Goal: Task Accomplishment & Management: Manage account settings

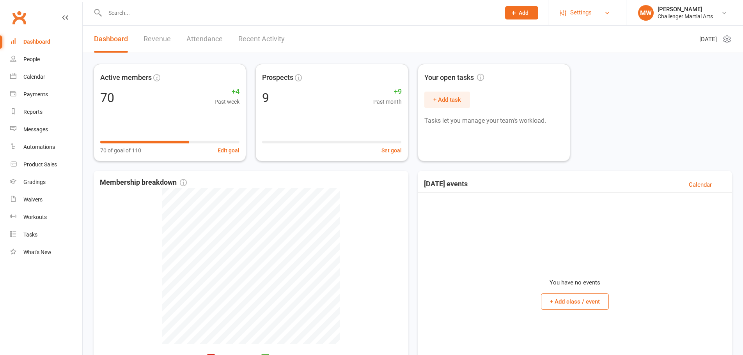
click at [588, 7] on span "Settings" at bounding box center [580, 13] width 21 height 18
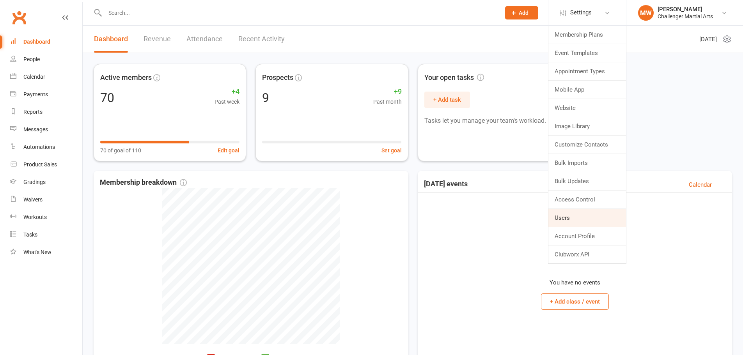
click at [574, 212] on link "Users" at bounding box center [588, 218] width 78 height 18
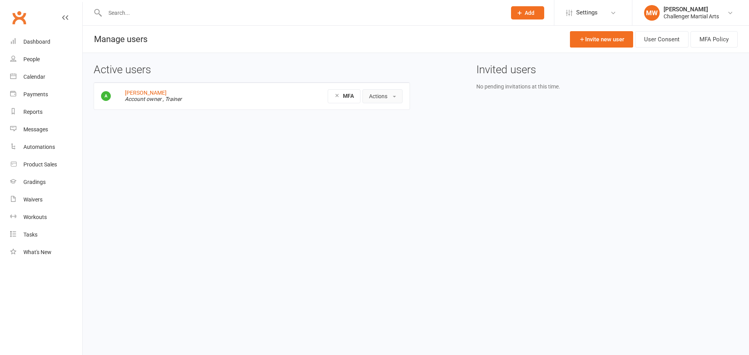
click at [387, 97] on button "Actions" at bounding box center [382, 96] width 40 height 14
click at [380, 113] on link "View profile" at bounding box center [403, 114] width 81 height 16
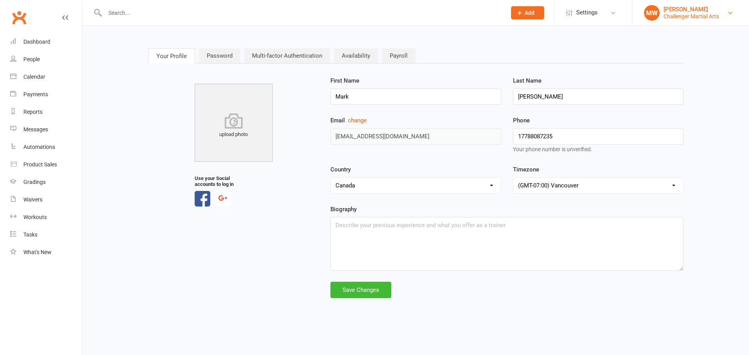
click at [701, 12] on div "[PERSON_NAME]" at bounding box center [691, 9] width 55 height 7
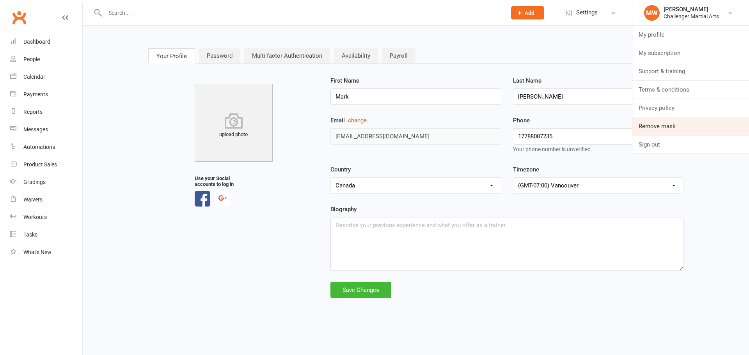
click at [665, 129] on link "Remove mask" at bounding box center [690, 126] width 117 height 18
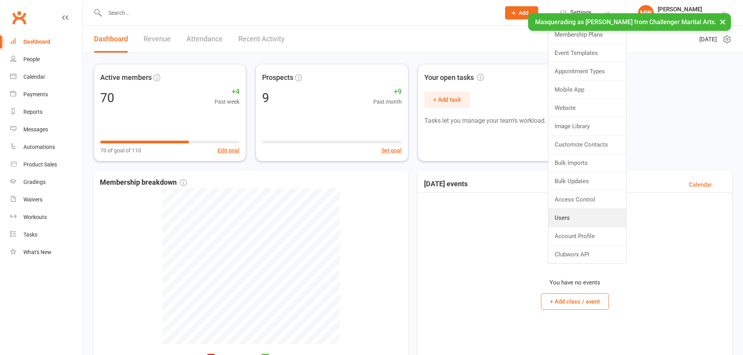
drag, startPoint x: 0, startPoint y: 0, endPoint x: 566, endPoint y: 225, distance: 608.7
click at [563, 226] on link "Users" at bounding box center [588, 218] width 78 height 18
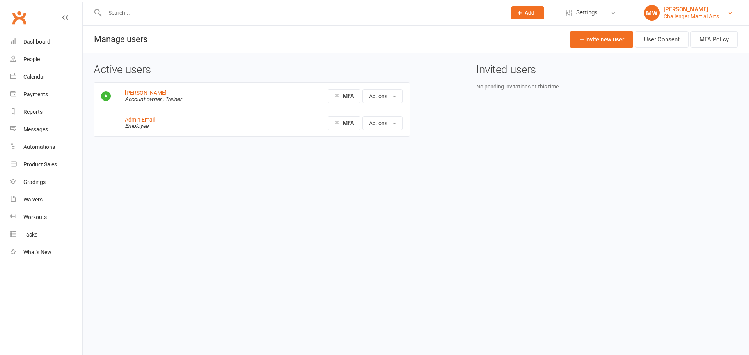
click at [667, 9] on div "Mark Wilson" at bounding box center [691, 9] width 55 height 7
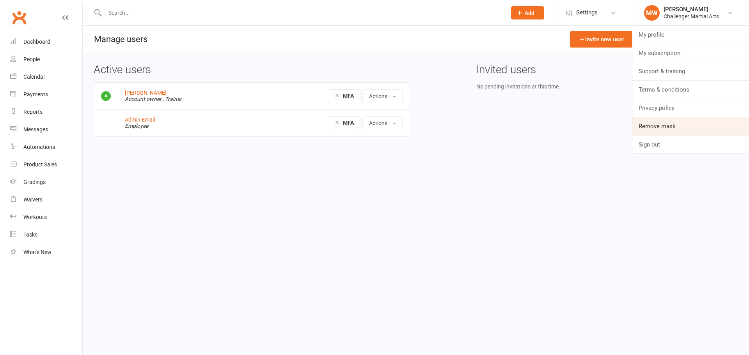
click at [686, 128] on link "Remove mask" at bounding box center [690, 126] width 117 height 18
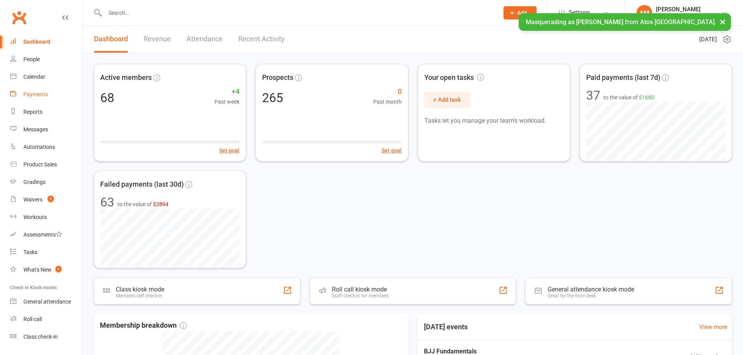
click at [34, 92] on div "Payments" at bounding box center [35, 94] width 25 height 6
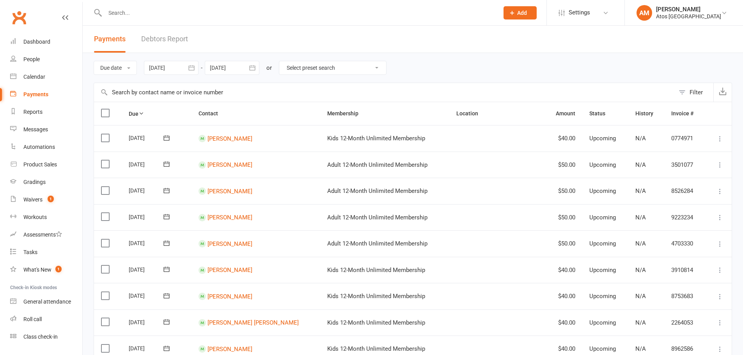
click at [682, 95] on button "Filter" at bounding box center [694, 92] width 39 height 19
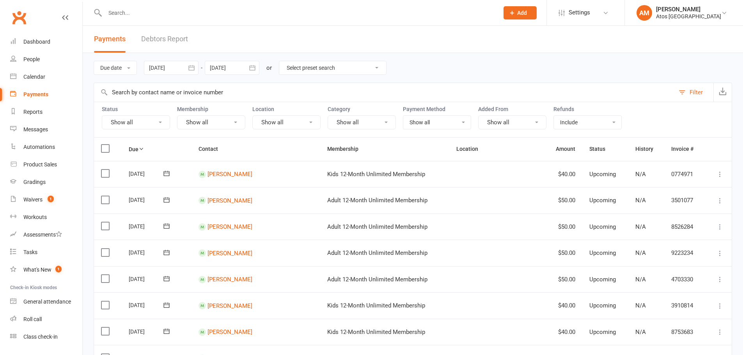
click at [139, 126] on button "Show all" at bounding box center [136, 122] width 68 height 14
click at [128, 201] on link "Failed" at bounding box center [145, 203] width 86 height 16
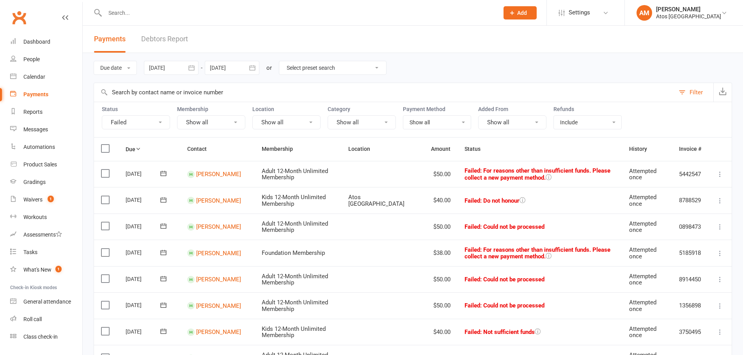
click at [442, 124] on select "Show all No payment method Bank Account Credit Card" at bounding box center [436, 122] width 67 height 13
select select "no_payment_method"
click at [403, 116] on select "Show all No payment method Bank Account Credit Card" at bounding box center [436, 122] width 67 height 13
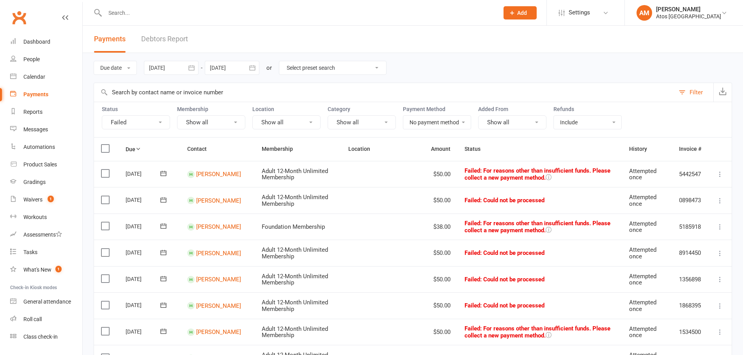
click at [423, 125] on select "Show all No payment method Bank Account Credit Card" at bounding box center [436, 122] width 67 height 13
click at [523, 77] on div "Due date Due date Date paid Date failed Date settled [DATE] [DATE] Sun Mon Tue …" at bounding box center [413, 68] width 639 height 30
click at [451, 123] on select "Show all No payment method Bank Account Credit Card" at bounding box center [436, 122] width 67 height 13
click at [403, 116] on select "Show all No payment method Bank Account Credit Card" at bounding box center [436, 122] width 67 height 13
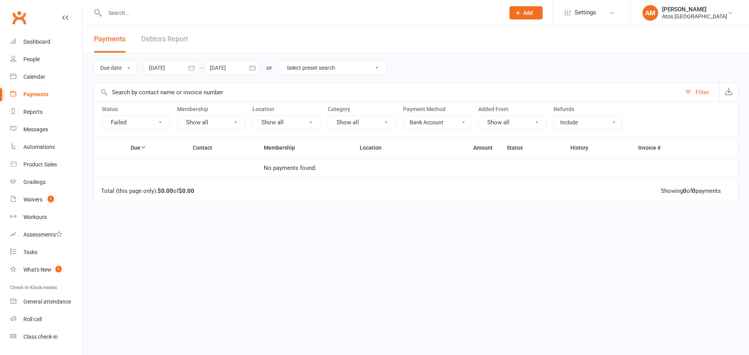
click at [434, 123] on select "Show all No payment method Bank Account Credit Card" at bounding box center [436, 122] width 67 height 13
click at [403, 116] on select "Show all No payment method Bank Account Credit Card" at bounding box center [436, 122] width 67 height 13
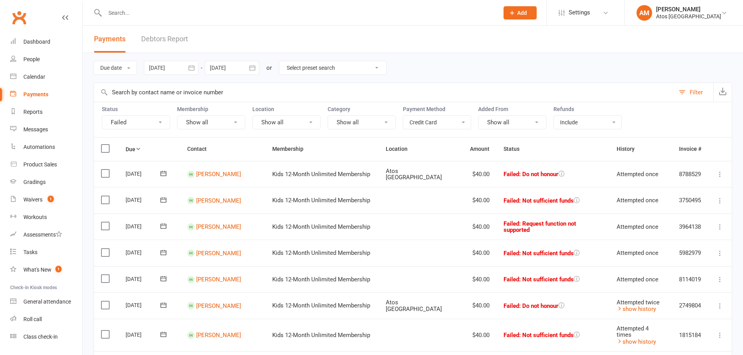
drag, startPoint x: 446, startPoint y: 118, endPoint x: 444, endPoint y: 124, distance: 7.0
click at [446, 118] on select "Show all No payment method Bank Account Credit Card" at bounding box center [436, 122] width 67 height 13
select select "no_payment_method"
click at [403, 116] on select "Show all No payment method Bank Account Credit Card" at bounding box center [436, 122] width 67 height 13
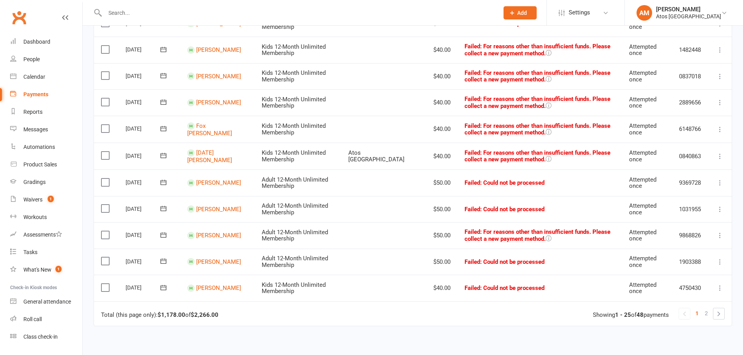
scroll to position [546, 0]
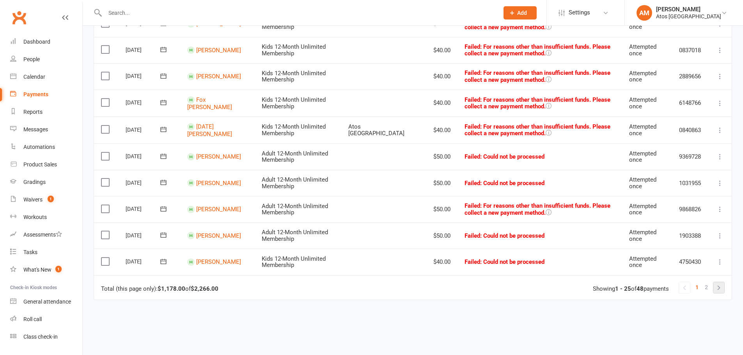
click at [723, 288] on link at bounding box center [719, 287] width 11 height 11
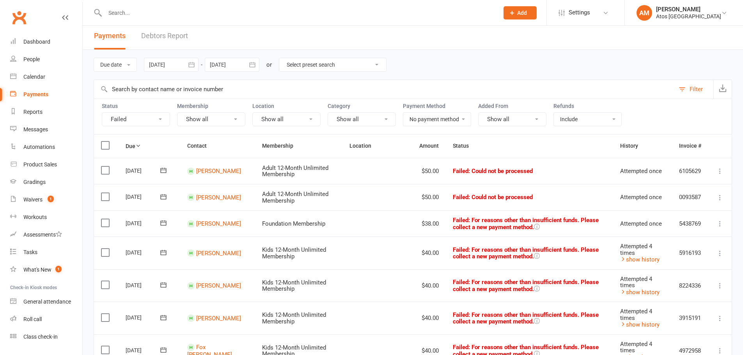
scroll to position [0, 0]
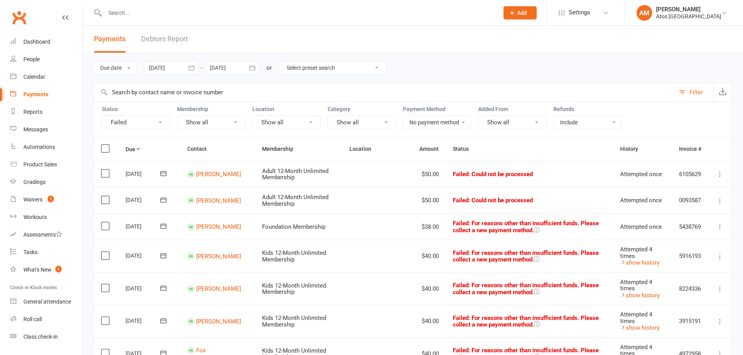
click at [450, 123] on select "Show all No payment method Bank Account Credit Card" at bounding box center [436, 122] width 67 height 13
click at [568, 76] on div "Due date Due date Date paid Date failed Date settled 12 Aug 2025 August 2025 Su…" at bounding box center [413, 68] width 639 height 30
click at [452, 121] on select "Show all No payment method Bank Account Credit Card" at bounding box center [436, 122] width 67 height 13
click at [541, 86] on input "text" at bounding box center [384, 92] width 581 height 19
click at [106, 148] on label at bounding box center [106, 149] width 11 height 8
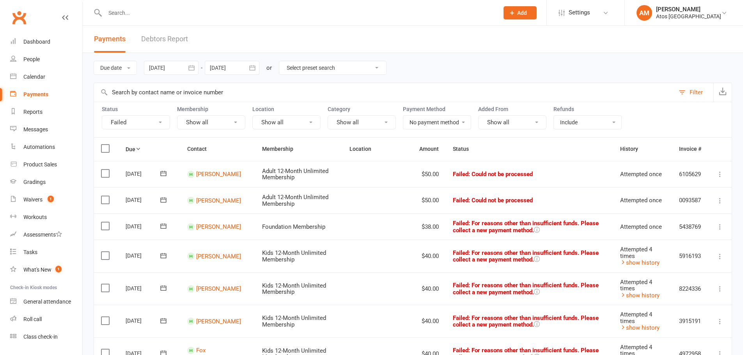
click at [106, 145] on input "checkbox" at bounding box center [103, 145] width 5 height 0
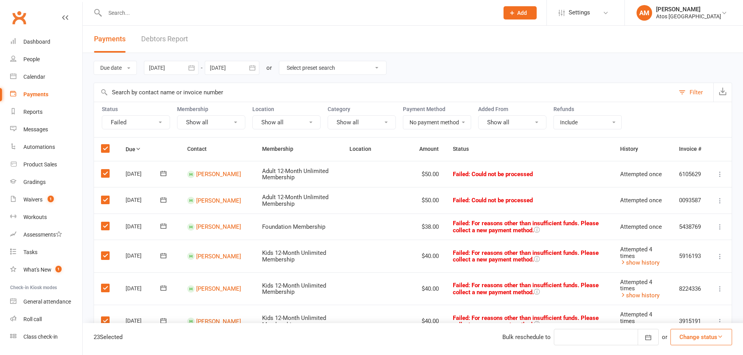
click at [107, 150] on label at bounding box center [106, 149] width 11 height 8
click at [106, 145] on input "checkbox" at bounding box center [103, 145] width 5 height 0
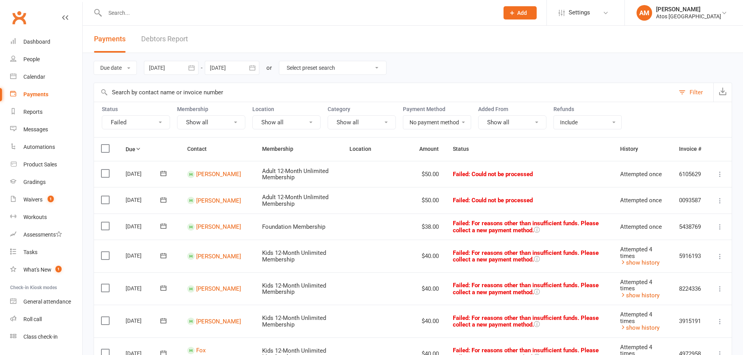
click at [433, 124] on select "Show all No payment method Bank Account Credit Card" at bounding box center [436, 122] width 67 height 13
click at [449, 129] on select "Show all No payment method Bank Account Credit Card" at bounding box center [436, 122] width 67 height 13
click at [576, 81] on div "Due date Due date Date paid Date failed Date settled 12 Aug 2025 August 2025 Su…" at bounding box center [413, 68] width 639 height 30
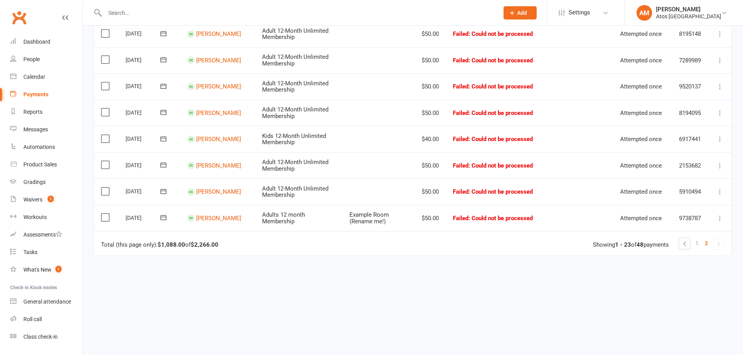
scroll to position [573, 0]
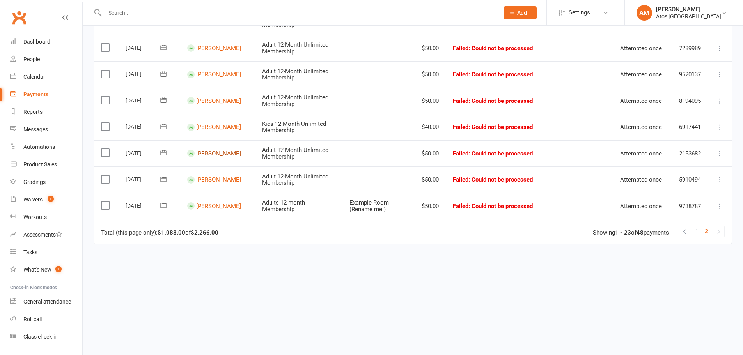
click at [217, 152] on link "Thomas Ham" at bounding box center [218, 153] width 45 height 7
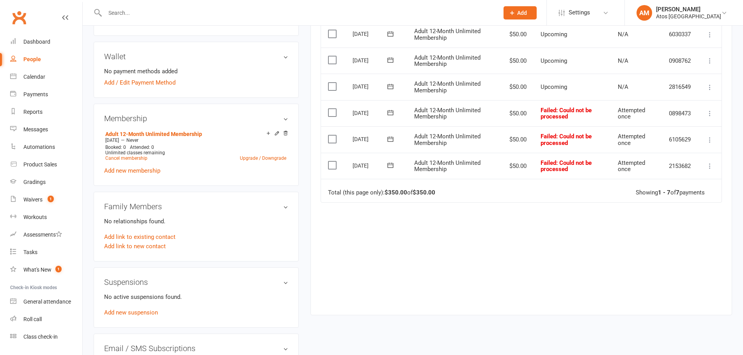
scroll to position [221, 0]
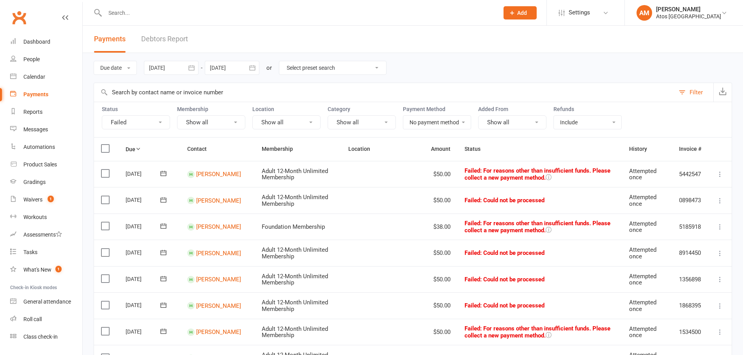
click at [434, 121] on select "Show all No payment method Bank Account Credit Card" at bounding box center [436, 122] width 67 height 13
select select "bank_account"
click at [403, 116] on select "Show all No payment method Bank Account Credit Card" at bounding box center [436, 122] width 67 height 13
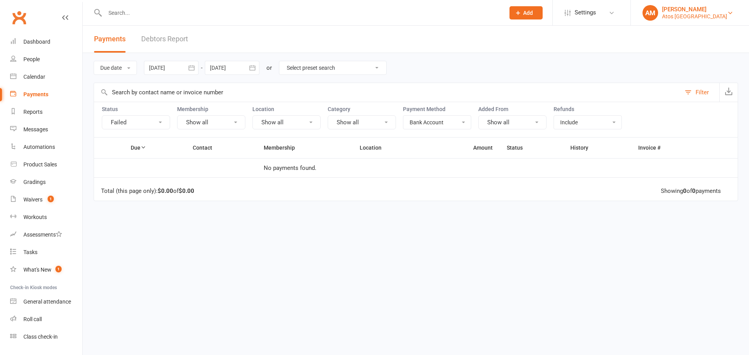
click at [664, 11] on div "[PERSON_NAME]" at bounding box center [694, 9] width 65 height 7
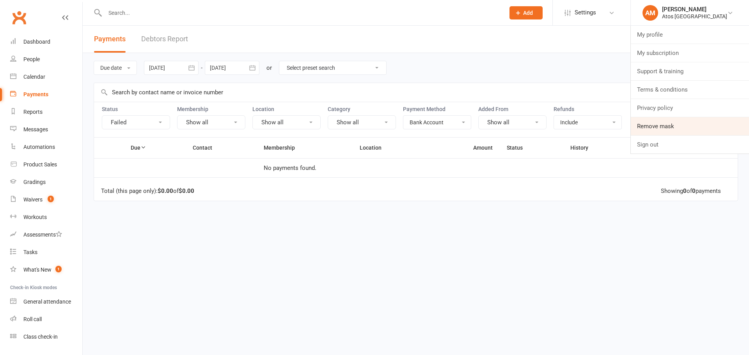
click at [673, 123] on link "Remove mask" at bounding box center [690, 126] width 118 height 18
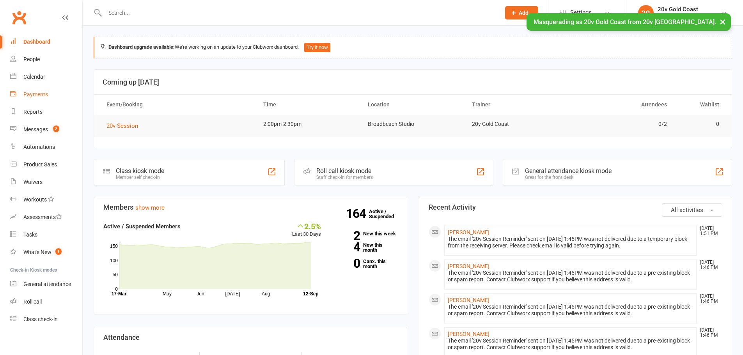
click at [43, 94] on div "Payments" at bounding box center [35, 94] width 25 height 6
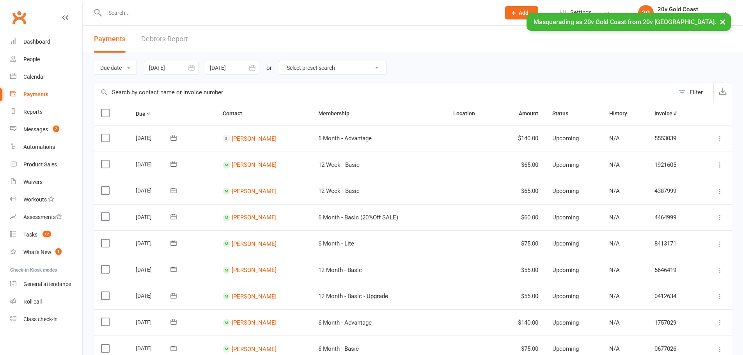
click at [181, 41] on link "Debtors Report" at bounding box center [164, 39] width 47 height 27
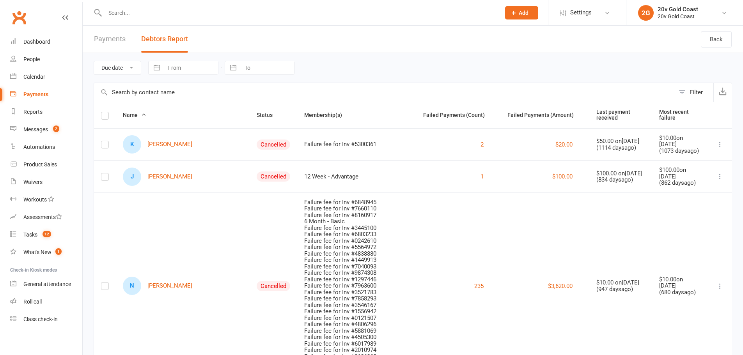
click at [116, 36] on link "Payments" at bounding box center [110, 39] width 32 height 27
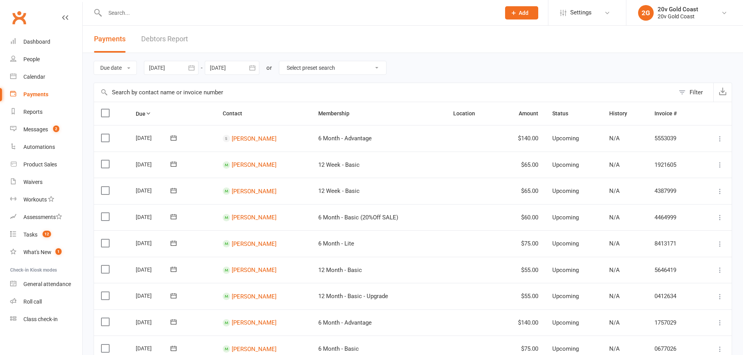
click at [692, 91] on div "Filter" at bounding box center [696, 92] width 13 height 9
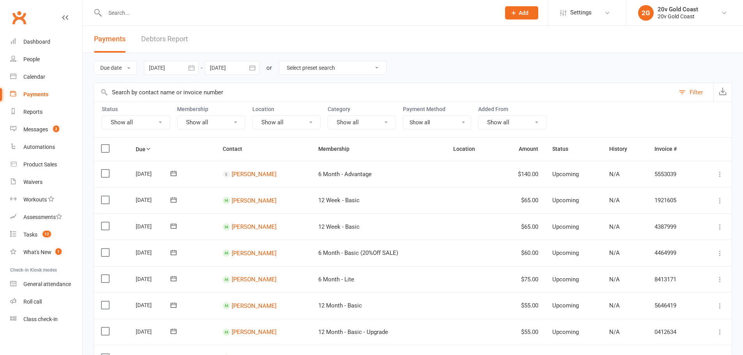
click at [138, 120] on button "Show all" at bounding box center [136, 122] width 68 height 14
click at [124, 201] on link "Failed" at bounding box center [145, 203] width 86 height 16
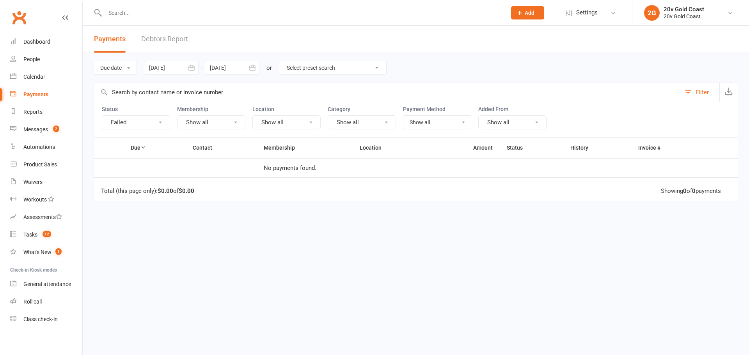
click at [170, 32] on link "Debtors Report" at bounding box center [164, 39] width 47 height 27
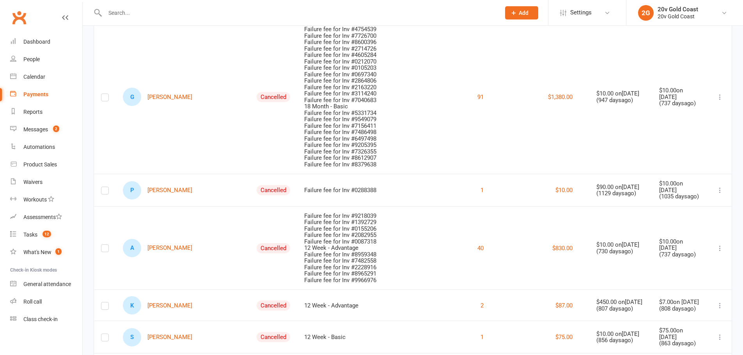
scroll to position [924, 0]
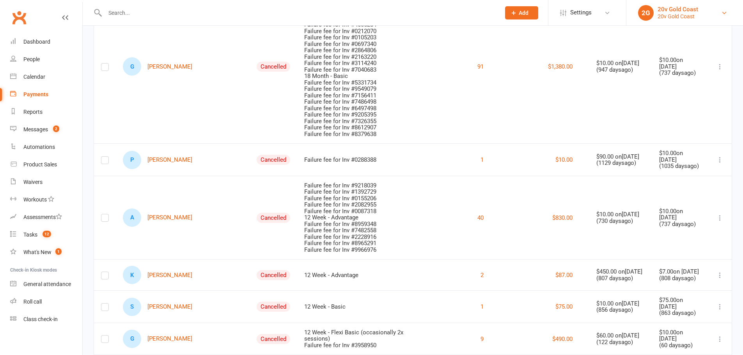
click at [673, 11] on div "20v Gold Coast" at bounding box center [678, 9] width 41 height 7
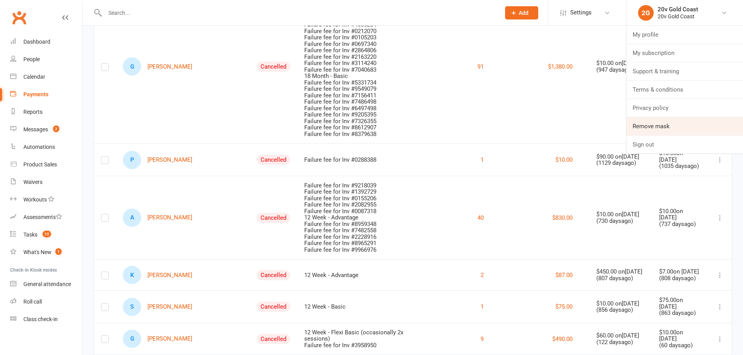
click at [664, 125] on link "Remove mask" at bounding box center [685, 126] width 117 height 18
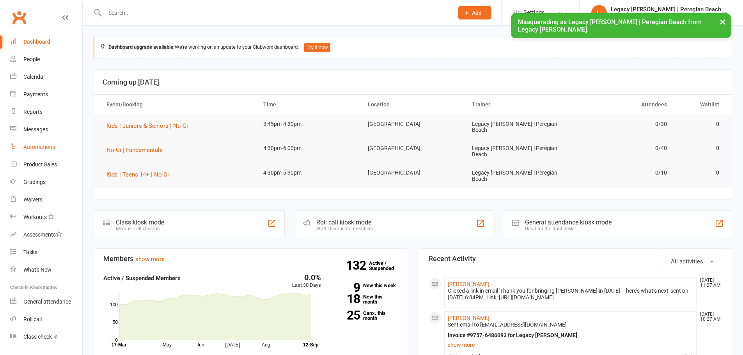
drag, startPoint x: 0, startPoint y: 0, endPoint x: 46, endPoint y: 147, distance: 154.0
click at [46, 147] on div "Automations" at bounding box center [39, 147] width 32 height 6
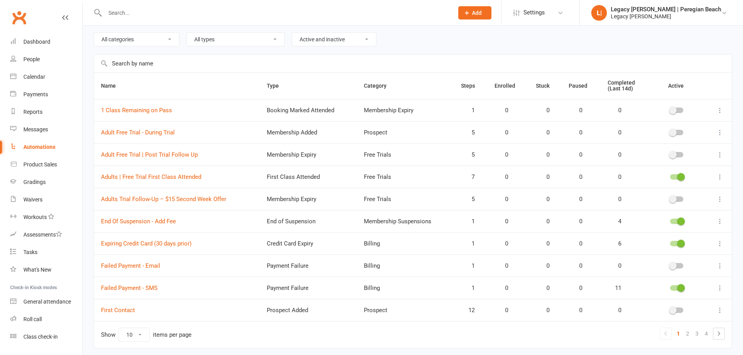
scroll to position [55, 0]
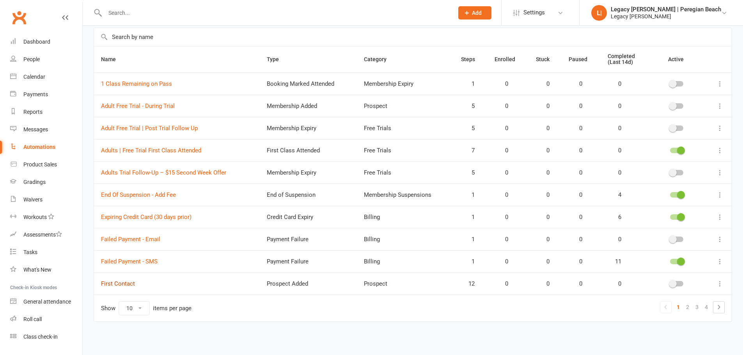
click at [113, 284] on link "First Contact" at bounding box center [118, 284] width 34 height 7
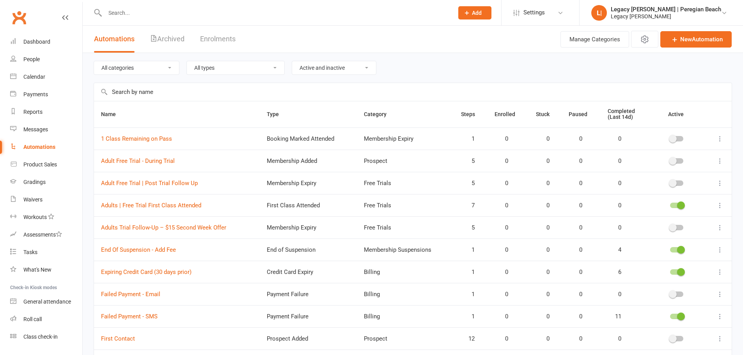
click at [311, 67] on select "Active and inactive Active automations only Inactive automations only" at bounding box center [334, 67] width 84 height 13
click at [246, 71] on select "All types Booking Cancelled Booking Due Booking Late-Cancelled Booking Marked A…" at bounding box center [236, 67] width 98 height 13
select select "prospect_signup"
click at [188, 62] on select "All types Booking Cancelled Booking Due Booking Late-Cancelled Booking Marked A…" at bounding box center [236, 67] width 98 height 13
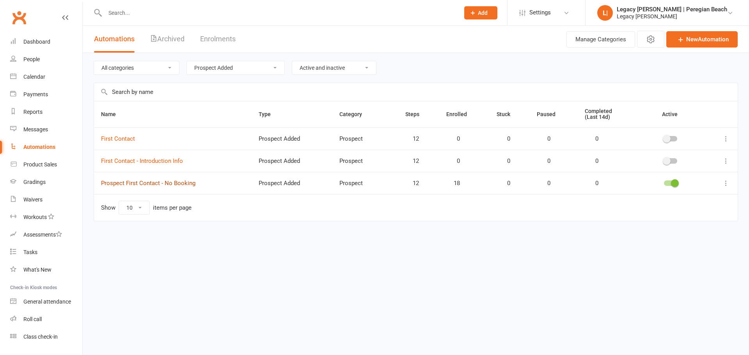
click at [178, 184] on link "Prospect First Contact - No Booking" at bounding box center [148, 183] width 94 height 7
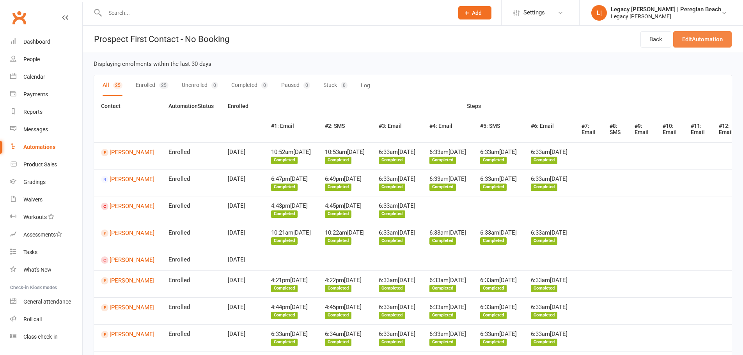
click at [690, 37] on link "Edit Automation" at bounding box center [702, 39] width 59 height 16
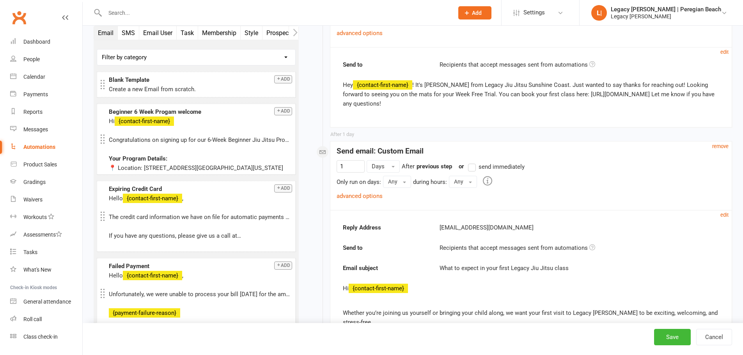
scroll to position [767, 0]
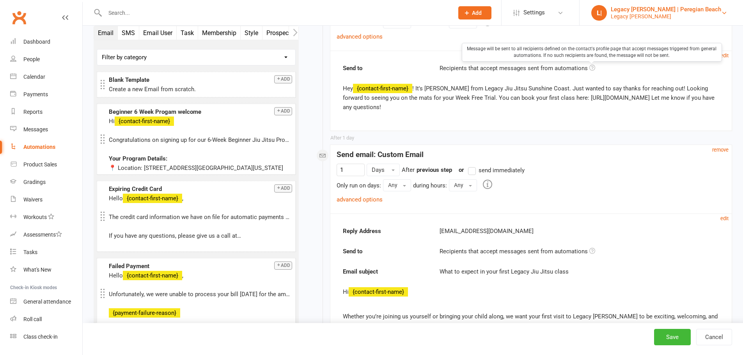
click at [640, 13] on div "Legacy BJJ Peregian" at bounding box center [666, 16] width 110 height 7
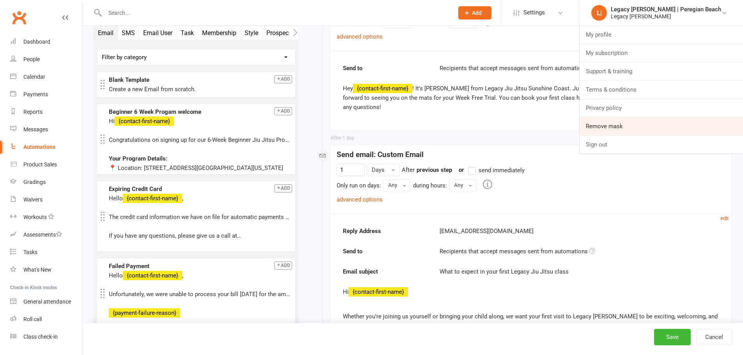
click at [621, 121] on link "Remove mask" at bounding box center [661, 126] width 163 height 18
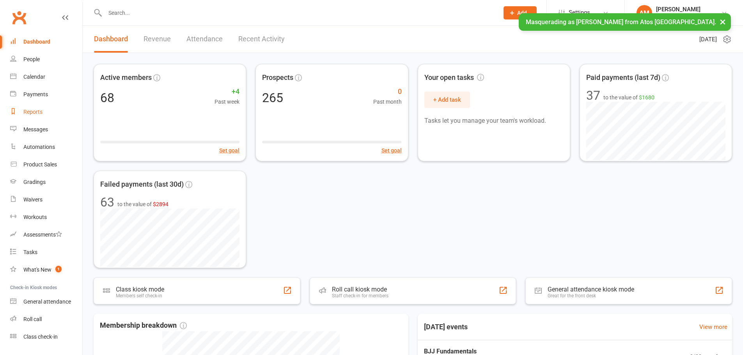
click at [47, 111] on link "Reports" at bounding box center [46, 112] width 72 height 18
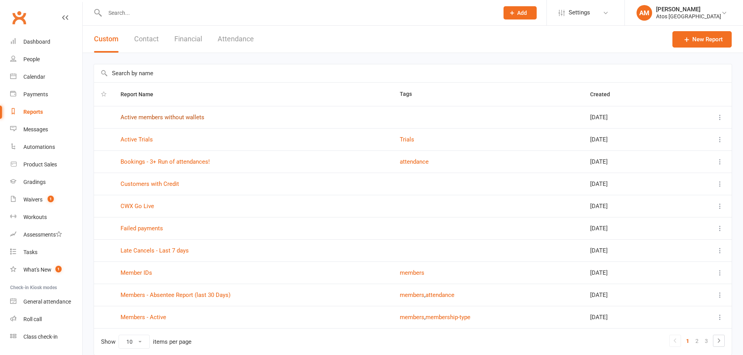
click at [187, 120] on link "Active members without wallets" at bounding box center [163, 117] width 84 height 7
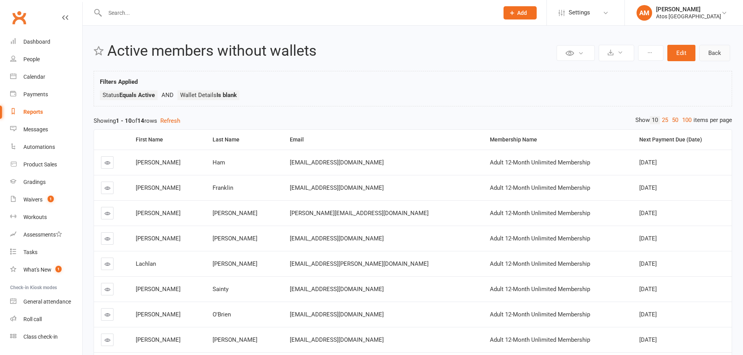
click at [711, 51] on link "Back" at bounding box center [715, 53] width 31 height 16
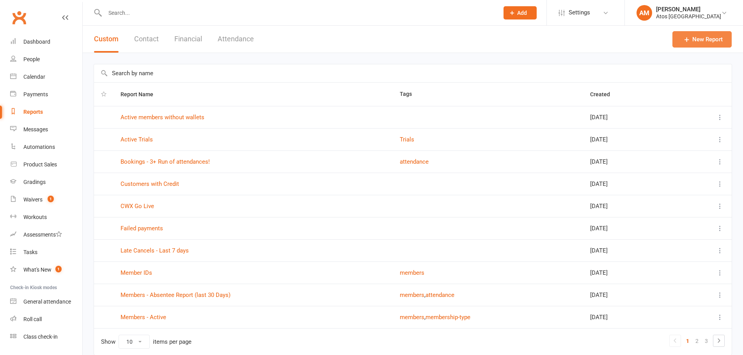
click at [711, 39] on link "New Report" at bounding box center [702, 39] width 59 height 16
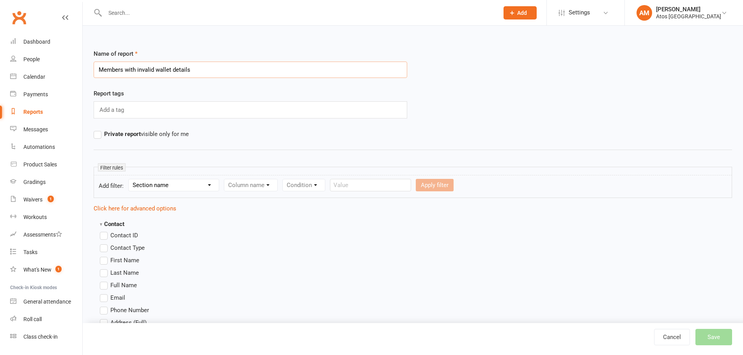
type input "Members with invalid wallet details"
click at [179, 185] on select "Section name Contact Attendance Aggregate Payment Booking Waitlist Attendees Ca…" at bounding box center [174, 185] width 90 height 12
click at [130, 179] on select "Section name Contact Attendance Aggregate Payment Booking Waitlist Attendees Ca…" at bounding box center [174, 185] width 90 height 12
click at [194, 192] on form "Add filter: Section name Contact Attendance Aggregate Payment Booking Waitlist …" at bounding box center [413, 186] width 639 height 23
click at [201, 187] on select "Section name Contact Attendance Aggregate Payment Booking Waitlist Attendees Ca…" at bounding box center [174, 185] width 90 height 12
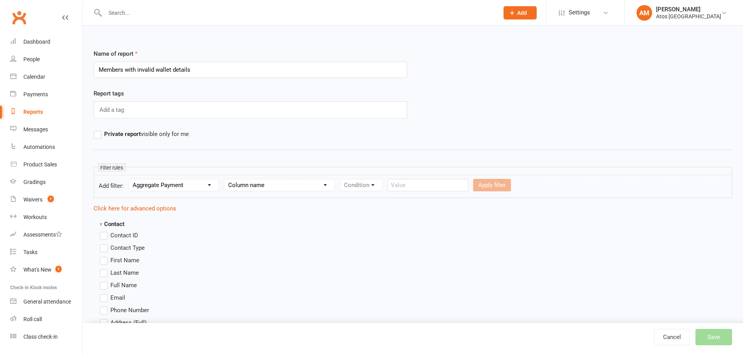
click at [190, 187] on select "Section name Contact Attendance Aggregate Payment Booking Waitlist Attendees Ca…" at bounding box center [174, 185] width 90 height 12
click at [175, 188] on select "Section name Contact Attendance Aggregate Payment Booking Waitlist Attendees Ca…" at bounding box center [174, 185] width 90 height 12
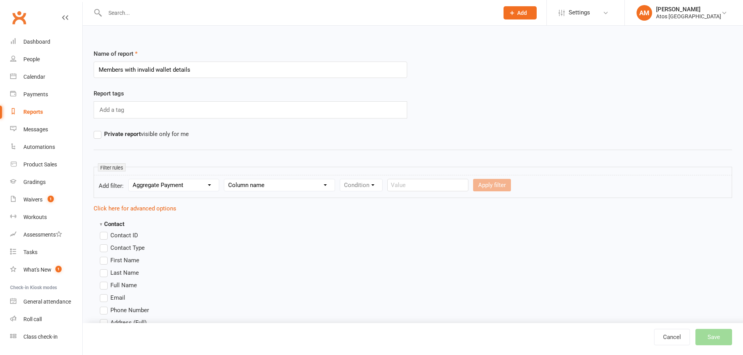
click at [175, 188] on select "Section name Contact Attendance Aggregate Payment Booking Waitlist Attendees Ca…" at bounding box center [174, 185] width 90 height 12
click at [177, 188] on select "Section name Contact Attendance Aggregate Payment Booking Waitlist Attendees Ca…" at bounding box center [174, 185] width 90 height 12
select select "12"
click at [130, 179] on select "Section name Contact Attendance Aggregate Payment Booking Waitlist Attendees Ca…" at bounding box center [174, 185] width 90 height 12
click at [255, 190] on select "Column name Payment Status Payment Due Date Payment Amount Payment Amount (afte…" at bounding box center [282, 185] width 116 height 12
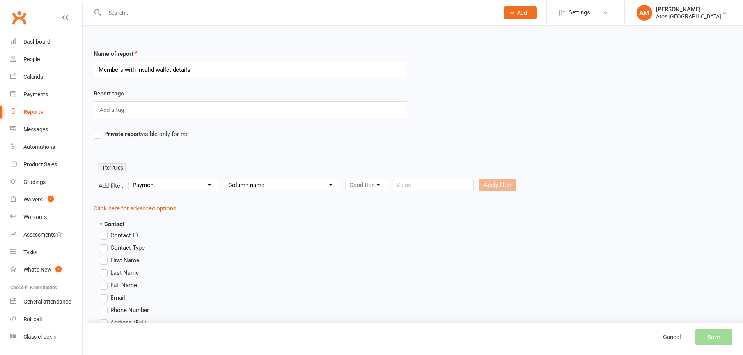
click at [255, 190] on select "Column name Payment Status Payment Due Date Payment Amount Payment Amount (afte…" at bounding box center [282, 185] width 116 height 12
click at [283, 187] on select "Column name Payment Status Payment Due Date Payment Amount Payment Amount (afte…" at bounding box center [282, 185] width 116 height 12
click at [274, 187] on select "Column name Payment Status Payment Due Date Payment Amount Payment Amount (afte…" at bounding box center [282, 185] width 116 height 12
select select "11"
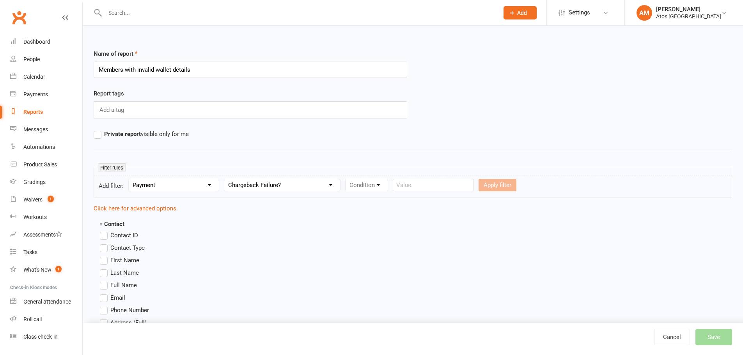
click at [226, 179] on select "Column name Payment Status Payment Due Date Payment Amount Payment Amount (afte…" at bounding box center [282, 185] width 116 height 12
click at [369, 185] on select "Condition Is Is not Is blank Is not blank" at bounding box center [369, 185] width 47 height 12
click at [373, 189] on select "Condition Is Is not Is blank Is not blank" at bounding box center [369, 185] width 47 height 12
select select "0"
click at [347, 179] on select "Condition Is Is not Is blank Is not blank" at bounding box center [369, 185] width 47 height 12
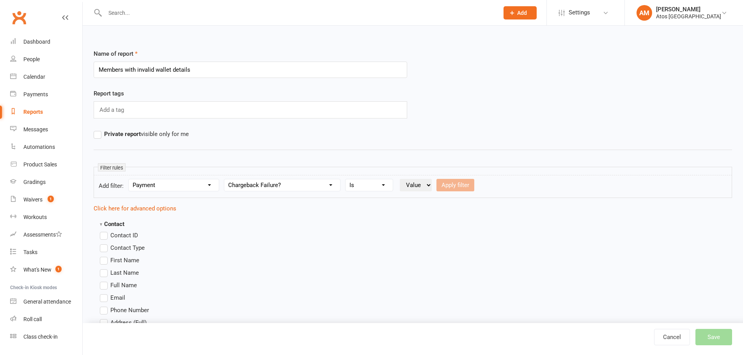
click at [424, 188] on select "Value Yes No" at bounding box center [416, 185] width 32 height 12
select select "true"
click at [401, 179] on select "Value Yes No" at bounding box center [416, 185] width 32 height 12
click at [458, 186] on button "Apply filter" at bounding box center [456, 185] width 38 height 12
select select
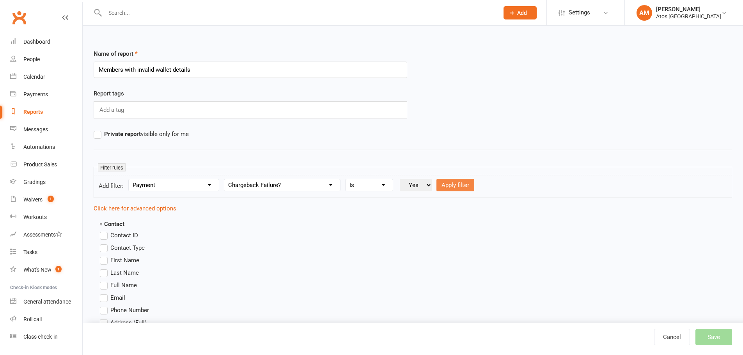
select select
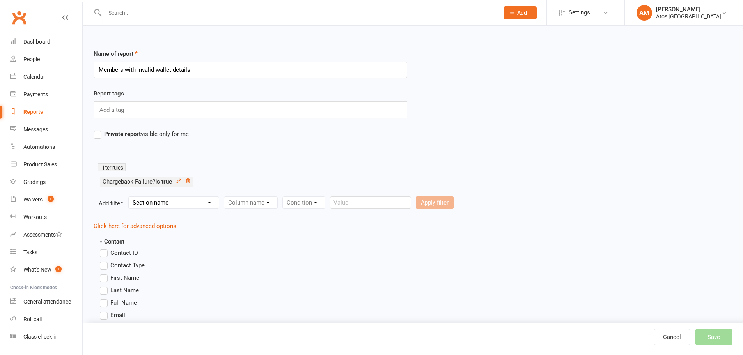
drag, startPoint x: 104, startPoint y: 281, endPoint x: 102, endPoint y: 290, distance: 9.2
click at [104, 281] on label "First Name" at bounding box center [119, 278] width 39 height 9
click at [104, 274] on input "First Name" at bounding box center [102, 274] width 5 height 0
click at [102, 290] on label "Last Name" at bounding box center [119, 290] width 39 height 9
click at [102, 286] on input "Last Name" at bounding box center [102, 286] width 5 height 0
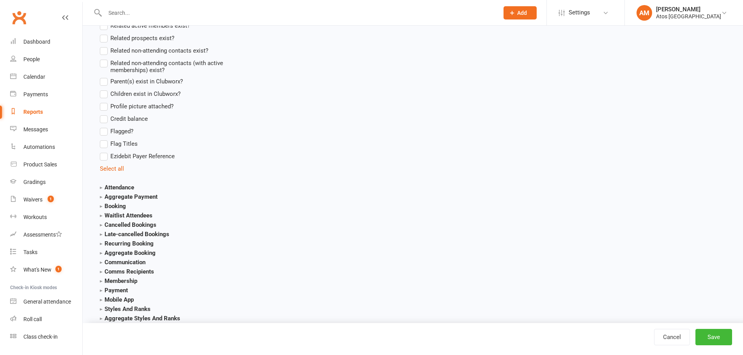
scroll to position [845, 0]
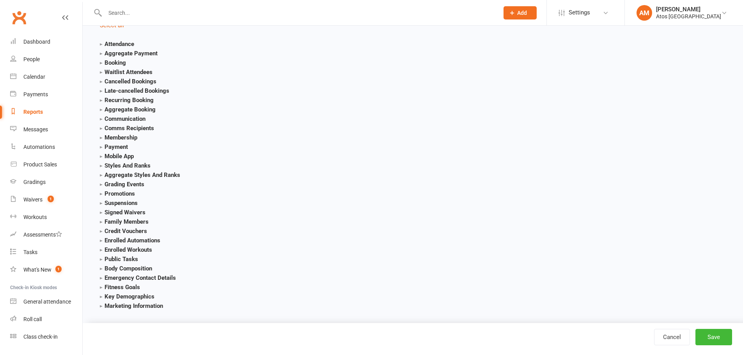
click at [116, 137] on strong "Membership" at bounding box center [118, 137] width 37 height 7
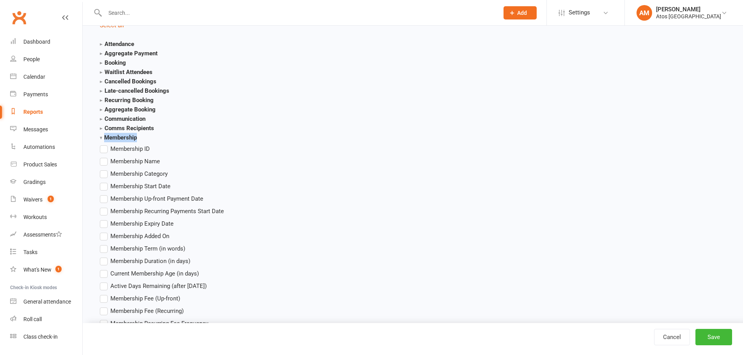
click at [116, 137] on strong "Membership" at bounding box center [118, 137] width 37 height 7
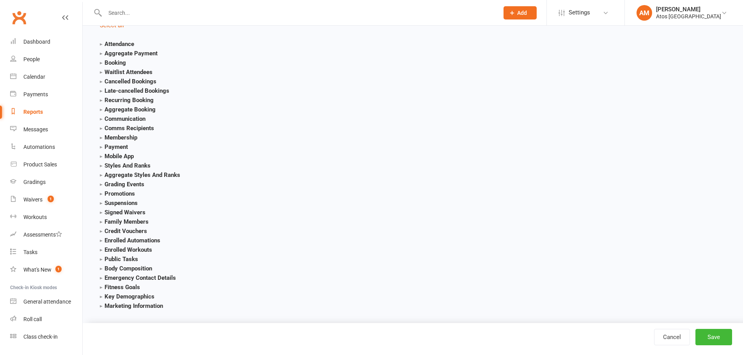
click at [121, 147] on strong "Payment" at bounding box center [114, 147] width 28 height 7
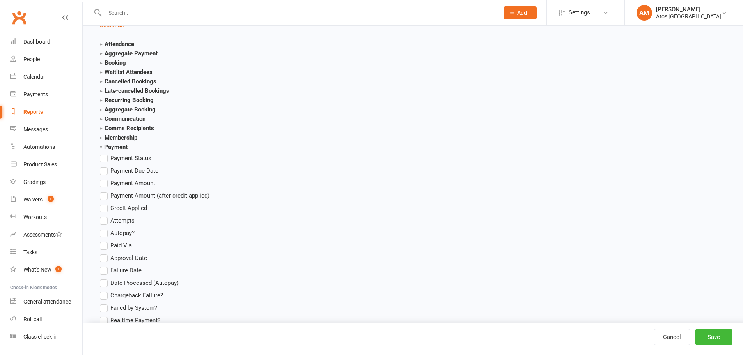
click at [101, 159] on label "Payment Status" at bounding box center [126, 158] width 52 height 9
click at [101, 154] on input "Payment Status" at bounding box center [102, 154] width 5 height 0
click at [101, 174] on label "Payment Due Date" at bounding box center [129, 170] width 59 height 9
click at [101, 166] on input "Payment Due Date" at bounding box center [102, 166] width 5 height 0
click at [101, 184] on label "Payment Amount" at bounding box center [127, 183] width 55 height 9
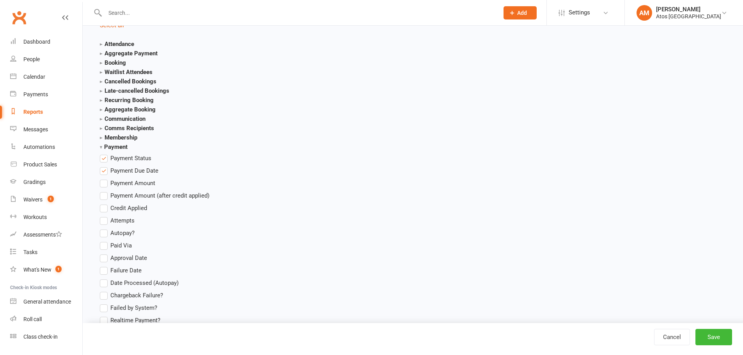
click at [101, 179] on input "Payment Amount" at bounding box center [102, 179] width 5 height 0
click at [104, 273] on label "Failure Date" at bounding box center [121, 270] width 42 height 9
click at [104, 266] on input "Failure Date" at bounding box center [102, 266] width 5 height 0
click at [717, 333] on button "Save" at bounding box center [714, 337] width 37 height 16
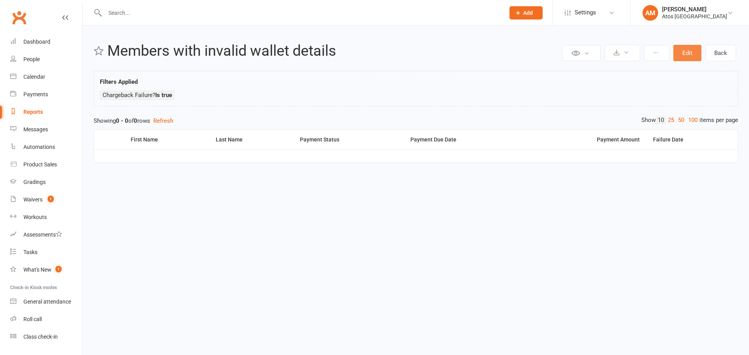
click at [689, 55] on button "Edit" at bounding box center [687, 53] width 28 height 16
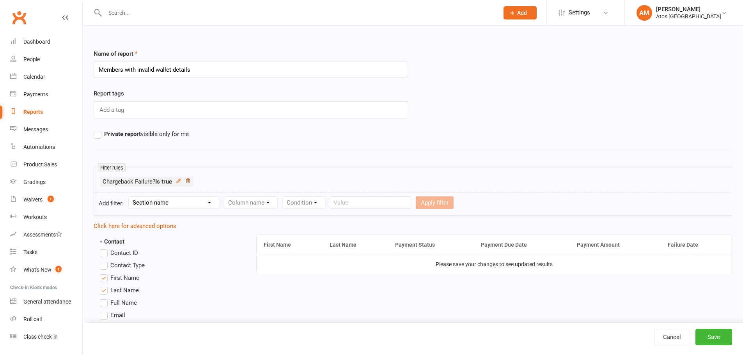
click at [188, 181] on icon at bounding box center [188, 181] width 4 height 4
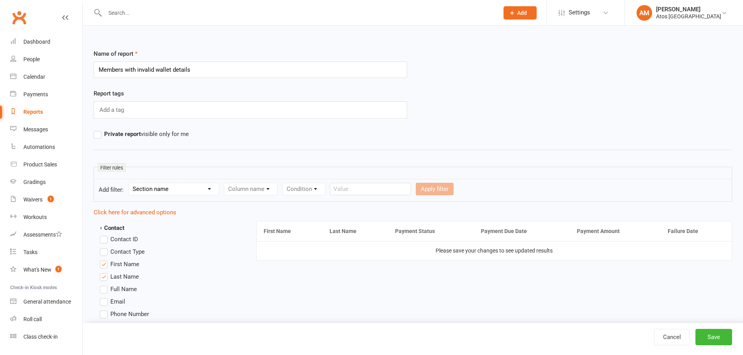
click at [196, 190] on select "Section name Contact Attendance Aggregate Payment Booking Waitlist Attendees Ca…" at bounding box center [174, 189] width 90 height 12
click at [130, 183] on select "Section name Contact Attendance Aggregate Payment Booking Waitlist Attendees Ca…" at bounding box center [174, 189] width 90 height 12
click at [256, 189] on select "Column name Active Memberships (Names) Active Memberships (Count) Active Trial …" at bounding box center [279, 189] width 110 height 12
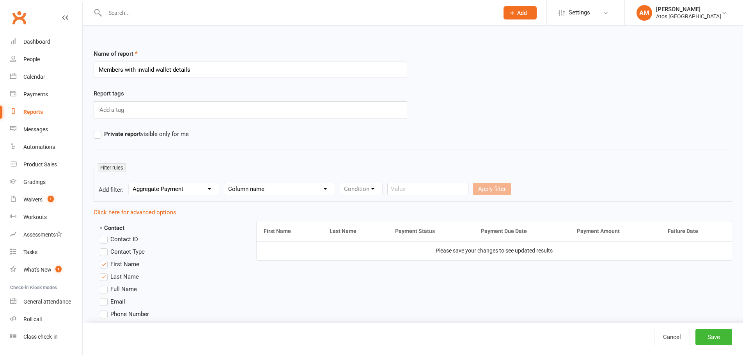
click at [269, 191] on select "Column name Active Memberships (Names) Active Memberships (Count) Active Trial …" at bounding box center [279, 189] width 110 height 12
click at [179, 190] on select "Section name Contact Attendance Aggregate Payment Booking Waitlist Attendees Ca…" at bounding box center [174, 189] width 90 height 12
select select "12"
click at [130, 183] on select "Section name Contact Attendance Aggregate Payment Booking Waitlist Attendees Ca…" at bounding box center [174, 189] width 90 height 12
click at [271, 185] on select "Column name Payment Status Payment Due Date Payment Amount Payment Amount (afte…" at bounding box center [282, 189] width 116 height 12
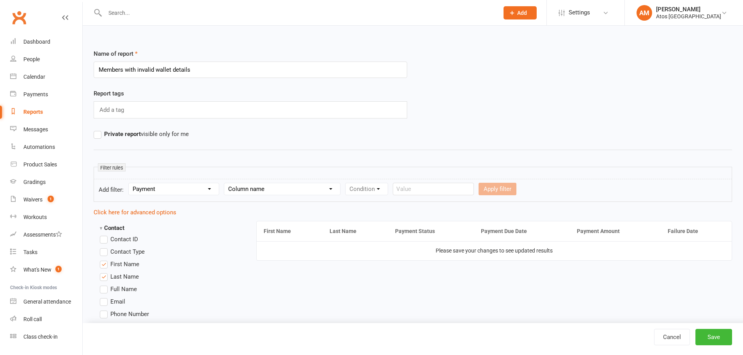
click at [271, 185] on select "Column name Payment Status Payment Due Date Payment Amount Payment Amount (afte…" at bounding box center [282, 189] width 116 height 12
select select "0"
click at [226, 183] on select "Column name Payment Status Payment Due Date Payment Amount Payment Amount (afte…" at bounding box center [282, 189] width 116 height 12
click at [382, 183] on div "Condition Equals Does not equal Contains Does not contain Is blank or does not …" at bounding box center [390, 189] width 91 height 12
click at [378, 191] on select "Condition Equals Does not equal Contains Does not contain Is blank or does not …" at bounding box center [391, 189] width 90 height 12
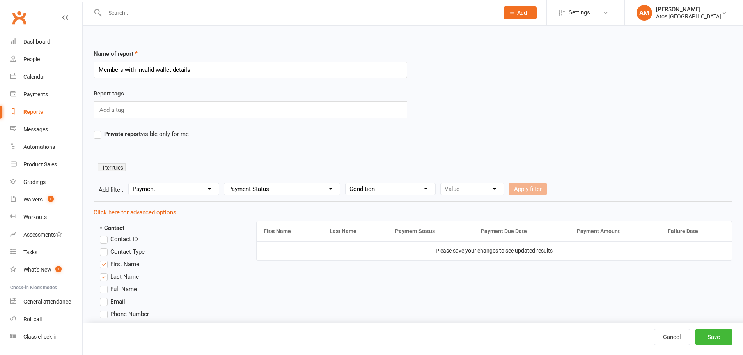
click at [401, 197] on form "Add filter: Section name Contact Attendance Aggregate Payment Booking Waitlist …" at bounding box center [413, 190] width 639 height 23
drag, startPoint x: 413, startPoint y: 190, endPoint x: 405, endPoint y: 196, distance: 9.5
click at [413, 190] on select "Condition Equals Does not equal Contains Does not contain Is blank or does not …" at bounding box center [391, 189] width 90 height 12
drag, startPoint x: 424, startPoint y: 188, endPoint x: 419, endPoint y: 191, distance: 6.2
click at [424, 188] on select "Condition Equals Does not equal Contains Does not contain Is blank or does not …" at bounding box center [391, 189] width 90 height 12
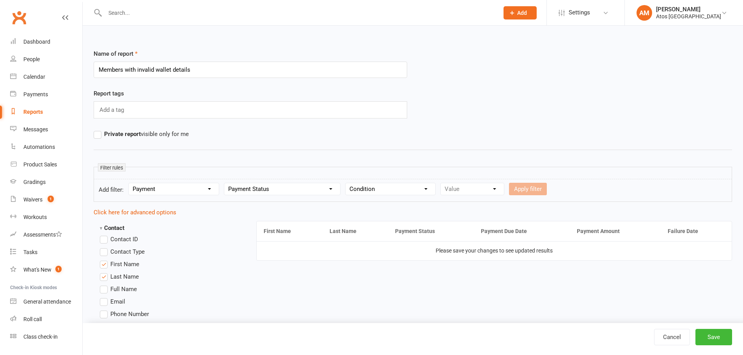
select select "0"
click at [347, 183] on select "Condition Equals Does not equal Contains Does not contain Is blank or does not …" at bounding box center [391, 189] width 90 height 12
click at [458, 196] on form "Add filter: Section name Contact Attendance Aggregate Payment Booking Waitlist …" at bounding box center [413, 190] width 639 height 23
click at [462, 194] on select "Value Upcoming Paid Failed Skipped Pending Process manually Submitted" at bounding box center [472, 189] width 63 height 12
click at [307, 187] on select "Column name Payment Status Payment Due Date Payment Amount Payment Amount (afte…" at bounding box center [282, 189] width 116 height 12
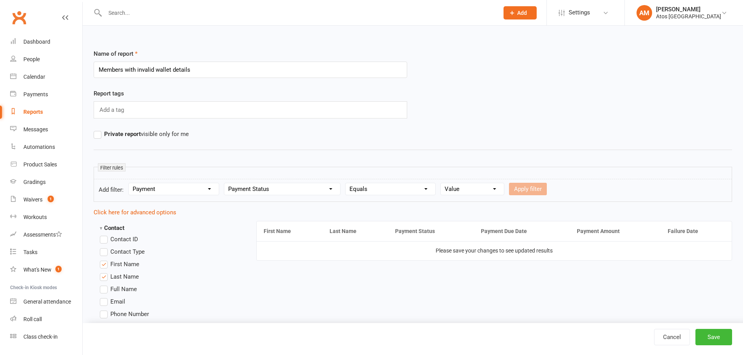
click at [307, 187] on select "Column name Payment Status Payment Due Date Payment Amount Payment Amount (afte…" at bounding box center [282, 189] width 116 height 12
select select "12"
click at [226, 183] on select "Column name Payment Status Payment Due Date Payment Amount Payment Amount (afte…" at bounding box center [282, 189] width 116 height 12
click at [374, 187] on select "Condition Is Is not Is blank Is not blank" at bounding box center [369, 189] width 47 height 12
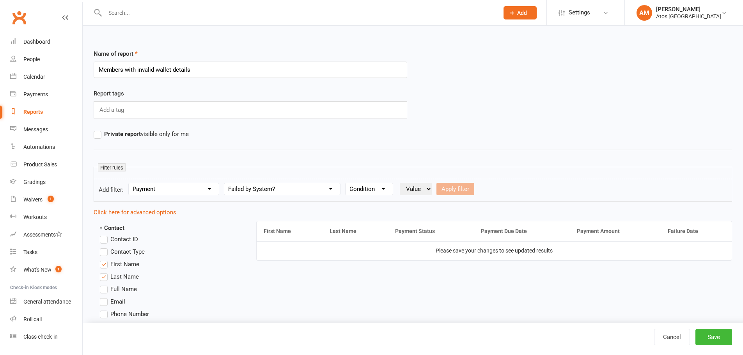
click at [374, 188] on select "Condition Is Is not Is blank Is not blank" at bounding box center [369, 189] width 47 height 12
click at [374, 191] on select "Condition Is Is not Is blank Is not blank" at bounding box center [369, 189] width 47 height 12
select select "0"
click at [347, 183] on select "Condition Is Is not Is blank Is not blank" at bounding box center [369, 189] width 47 height 12
click at [419, 191] on select "Value Yes No" at bounding box center [416, 189] width 32 height 12
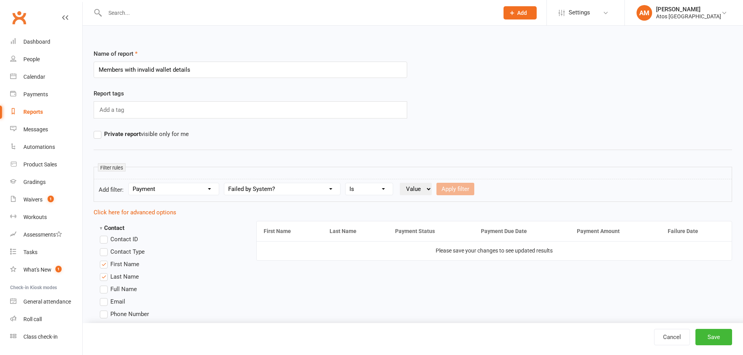
select select "true"
click at [401, 183] on select "Value Yes No" at bounding box center [416, 189] width 32 height 12
click at [462, 189] on button "Apply filter" at bounding box center [456, 189] width 38 height 12
select select
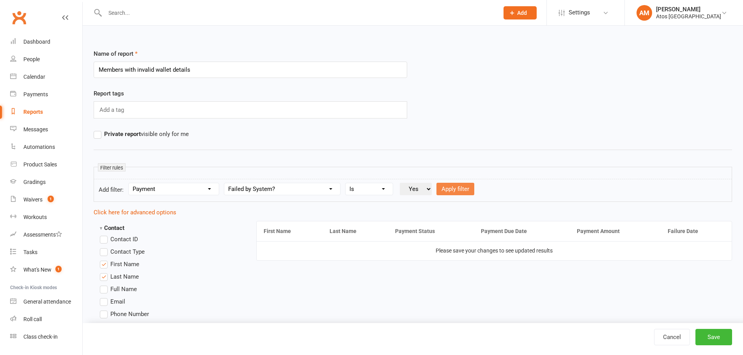
select select
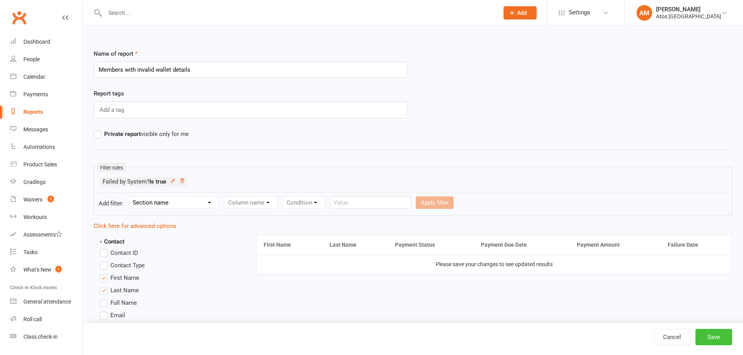
click at [721, 339] on button "Save" at bounding box center [714, 337] width 37 height 16
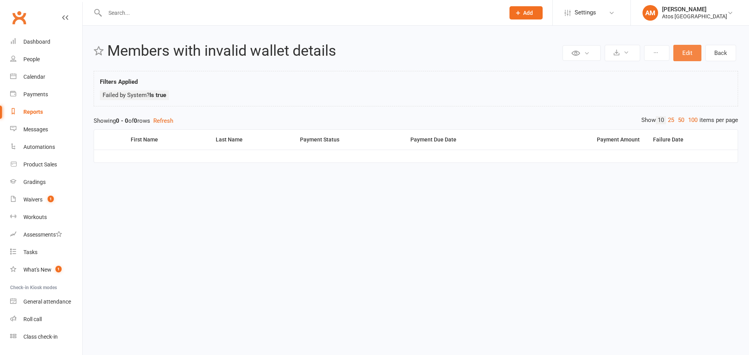
click at [687, 50] on button "Edit" at bounding box center [687, 53] width 28 height 16
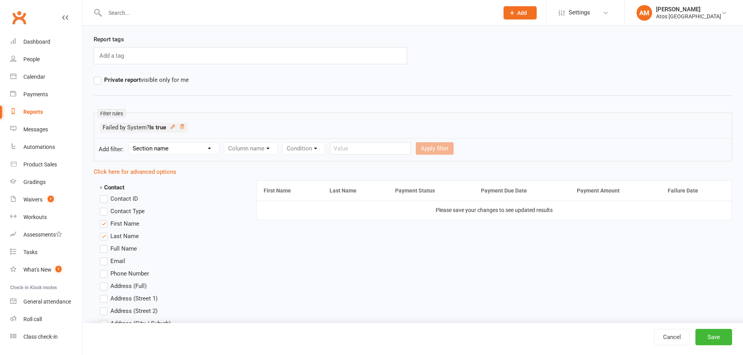
scroll to position [65, 0]
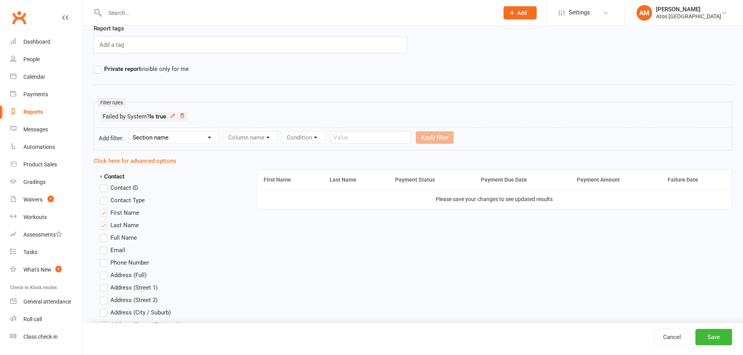
click at [183, 114] on icon at bounding box center [181, 115] width 5 height 5
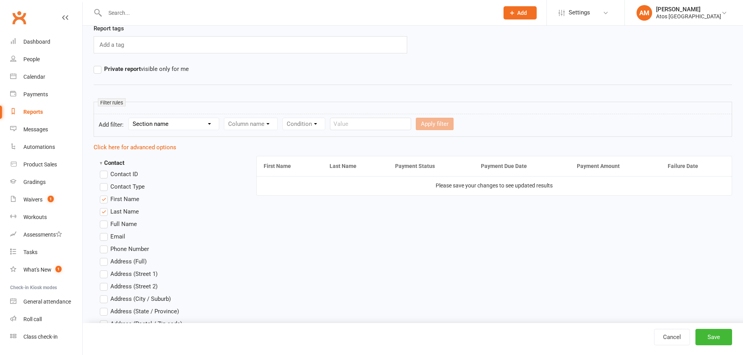
click at [176, 128] on select "Section name Contact Attendance Aggregate Payment Booking Waitlist Attendees Ca…" at bounding box center [174, 124] width 90 height 12
click at [130, 118] on select "Section name Contact Attendance Aggregate Payment Booking Waitlist Attendees Ca…" at bounding box center [174, 124] width 90 height 12
click at [264, 121] on select "Column name Payment Status Payment Due Date Payment Amount Payment Amount (afte…" at bounding box center [282, 124] width 116 height 12
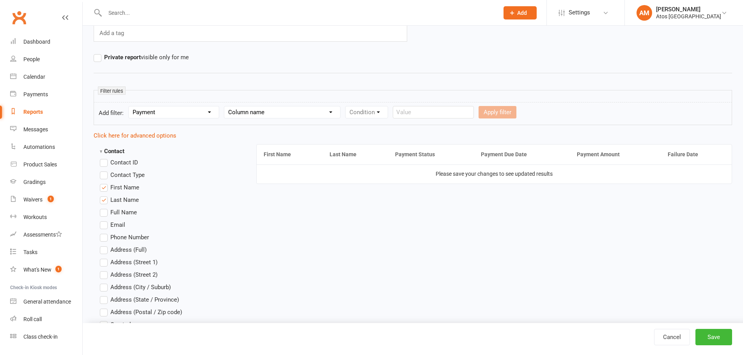
scroll to position [91, 0]
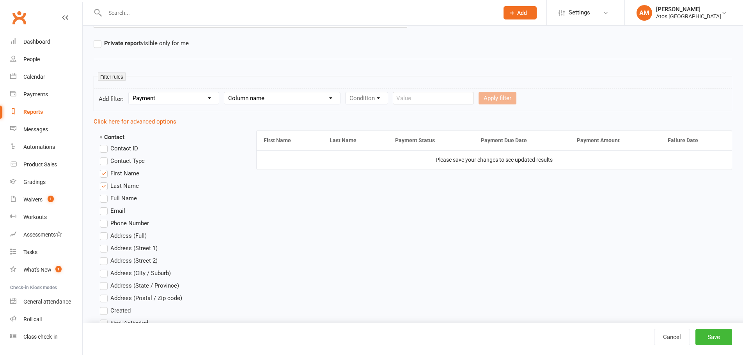
click at [195, 98] on select "Section name Contact Attendance Aggregate Payment Booking Waitlist Attendees Ca…" at bounding box center [174, 98] width 90 height 12
select select "2"
click at [130, 92] on select "Section name Contact Attendance Aggregate Payment Booking Waitlist Attendees Ca…" at bounding box center [174, 98] width 90 height 12
click at [282, 93] on select "Column name Active Memberships (Names) Active Memberships (Count) Active Trial …" at bounding box center [279, 98] width 110 height 12
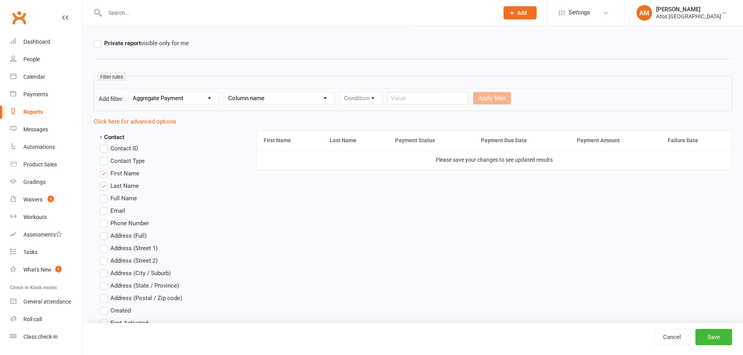
click at [275, 100] on select "Column name Active Memberships (Names) Active Memberships (Count) Active Trial …" at bounding box center [279, 98] width 110 height 12
select select "10"
click at [226, 92] on select "Column name Active Memberships (Names) Active Memberships (Count) Active Trial …" at bounding box center [279, 98] width 110 height 12
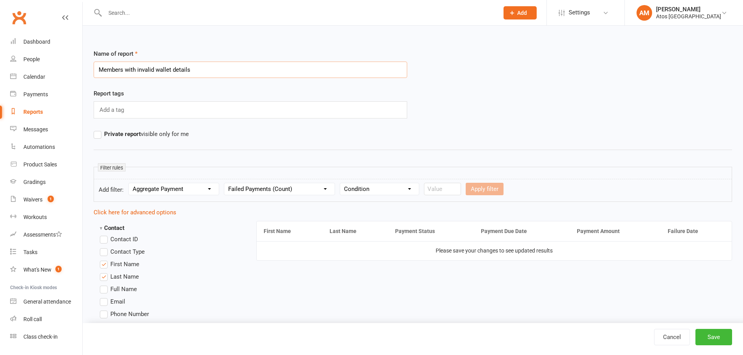
drag, startPoint x: 138, startPoint y: 69, endPoint x: 218, endPoint y: 71, distance: 80.0
click at [218, 71] on input "Members with invalid wallet details" at bounding box center [251, 70] width 314 height 16
type input "Members with invalid wallet details"
click at [189, 194] on select "Section name Contact Attendance Aggregate Payment Booking Waitlist Attendees Ca…" at bounding box center [174, 189] width 90 height 12
click at [197, 194] on select "Section name Contact Attendance Aggregate Payment Booking Waitlist Attendees Ca…" at bounding box center [174, 189] width 90 height 12
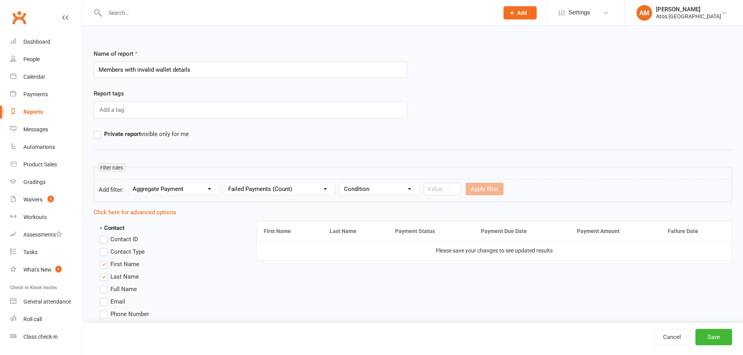
select select "0"
click at [130, 183] on select "Section name Contact Attendance Aggregate Payment Booking Waitlist Attendees Ca…" at bounding box center [174, 189] width 90 height 12
select select
click at [274, 188] on select "Column name Contact Type First Name Last Name Full Name Email Phone Number Addr…" at bounding box center [316, 189] width 185 height 12
drag, startPoint x: 146, startPoint y: 69, endPoint x: 141, endPoint y: 71, distance: 5.6
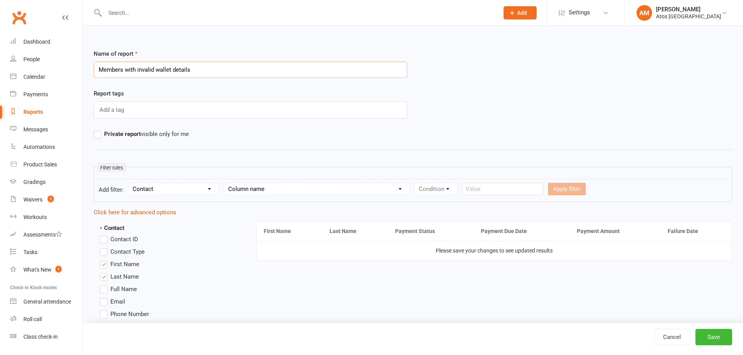
click at [146, 69] on input "Members with invalid wallet details" at bounding box center [251, 70] width 314 height 16
drag, startPoint x: 137, startPoint y: 69, endPoint x: 205, endPoint y: 67, distance: 67.9
click at [205, 67] on input "Members with invalid wallet details" at bounding box center [251, 70] width 314 height 16
drag, startPoint x: 136, startPoint y: 70, endPoint x: 201, endPoint y: 66, distance: 64.5
click at [201, 66] on input "Members with wallet details (" at bounding box center [251, 70] width 314 height 16
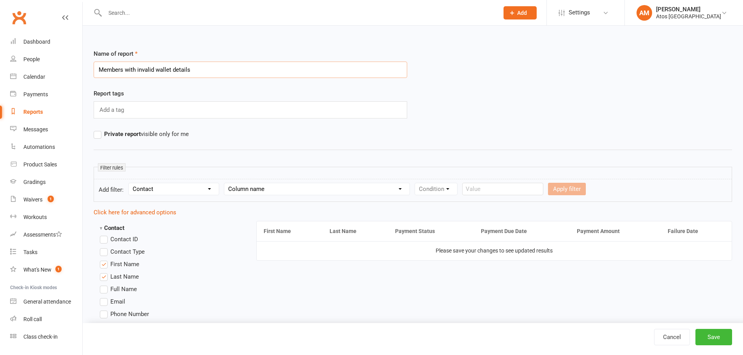
type input "Members with invalid wallet details"
click at [242, 188] on select "Column name Contact Type First Name Last Name Full Name Email Phone Number Addr…" at bounding box center [316, 189] width 185 height 12
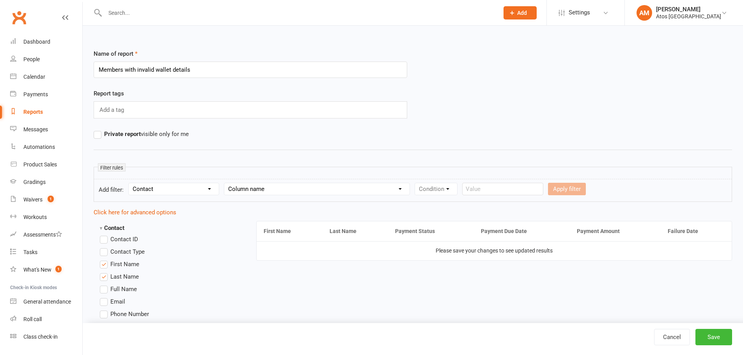
click at [274, 188] on select "Column name Contact Type First Name Last Name Full Name Email Phone Number Addr…" at bounding box center [316, 189] width 185 height 12
select select "32"
click at [226, 183] on select "Column name Contact Type First Name Last Name Full Name Email Phone Number Addr…" at bounding box center [316, 189] width 185 height 12
click at [438, 188] on select "Condition Equals Does not equal Contains Does not contain Is blank or does not …" at bounding box center [460, 189] width 90 height 12
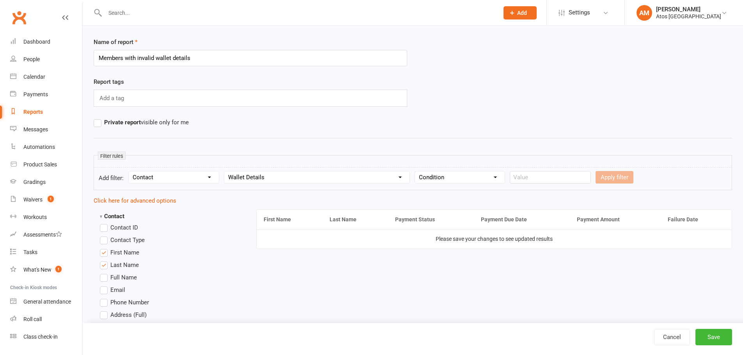
click at [438, 188] on form "Add filter: Section name Contact Attendance Aggregate Payment Booking Waitlist …" at bounding box center [413, 178] width 639 height 23
click at [448, 177] on select "Condition Equals Does not equal Contains Does not contain Is blank or does not …" at bounding box center [460, 177] width 90 height 12
select select "6"
click at [416, 171] on select "Condition Equals Does not equal Contains Does not contain Is blank or does not …" at bounding box center [460, 177] width 90 height 12
click at [526, 174] on button "Apply filter" at bounding box center [529, 176] width 38 height 12
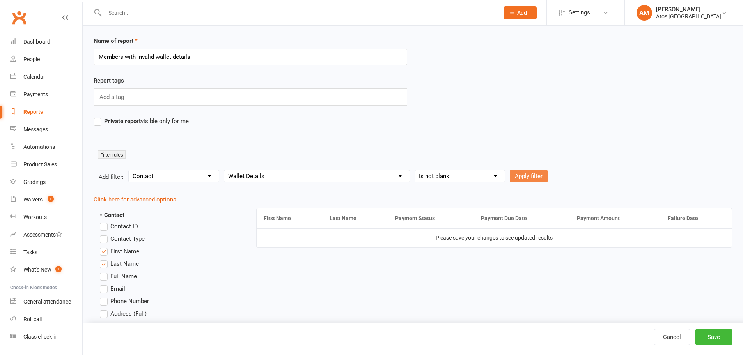
select select
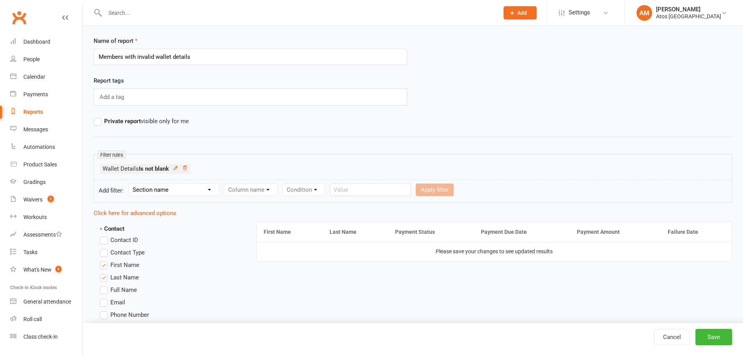
click at [197, 194] on select "Section name Contact Attendance Aggregate Payment Booking Waitlist Attendees Ca…" at bounding box center [174, 190] width 90 height 12
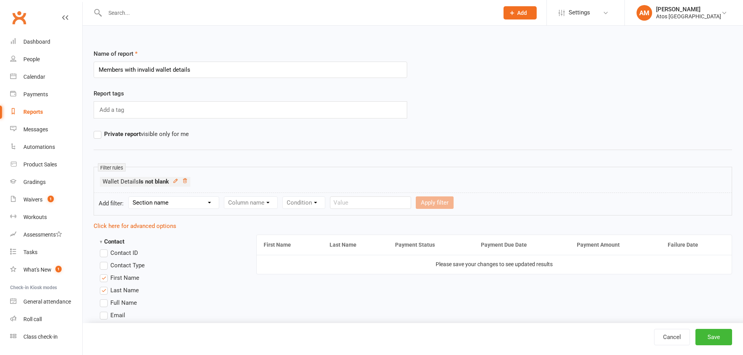
click at [191, 199] on select "Section name Contact Attendance Aggregate Payment Booking Waitlist Attendees Ca…" at bounding box center [174, 203] width 90 height 12
click at [194, 204] on select "Section name Contact Attendance Aggregate Payment Booking Waitlist Attendees Ca…" at bounding box center [174, 203] width 90 height 12
click at [130, 197] on select "Section name Contact Attendance Aggregate Payment Booking Waitlist Attendees Ca…" at bounding box center [174, 203] width 90 height 12
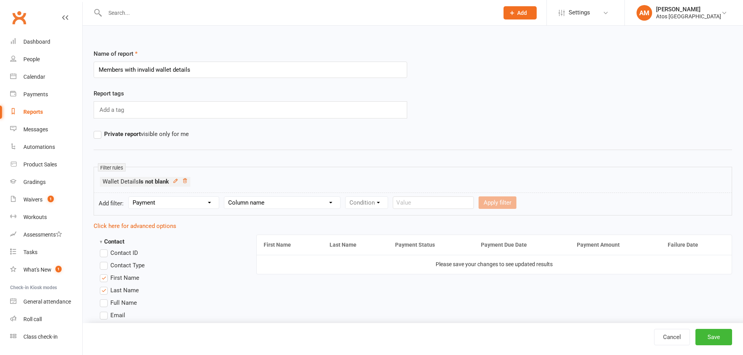
click at [295, 203] on select "Column name Payment Status Payment Due Date Payment Amount Payment Amount (afte…" at bounding box center [282, 203] width 116 height 12
click at [175, 204] on select "Section name Contact Attendance Aggregate Payment Booking Waitlist Attendees Ca…" at bounding box center [174, 203] width 90 height 12
click at [172, 203] on select "Section name Contact Attendance Aggregate Payment Booking Waitlist Attendees Ca…" at bounding box center [174, 203] width 90 height 12
select select "2"
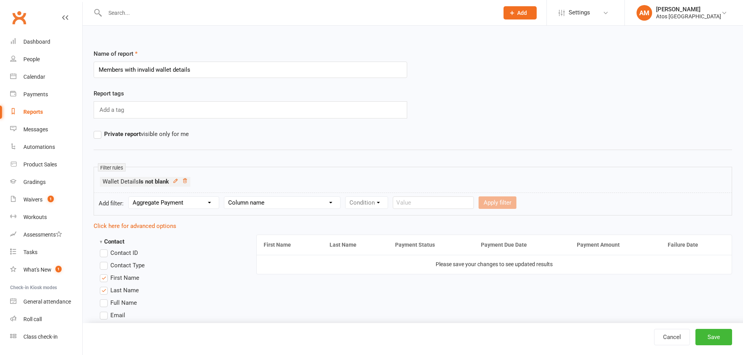
click at [130, 197] on select "Section name Contact Attendance Aggregate Payment Booking Waitlist Attendees Ca…" at bounding box center [174, 203] width 90 height 12
click at [263, 201] on select "Column name Active Memberships (Names) Active Memberships (Count) Active Trial …" at bounding box center [279, 203] width 110 height 12
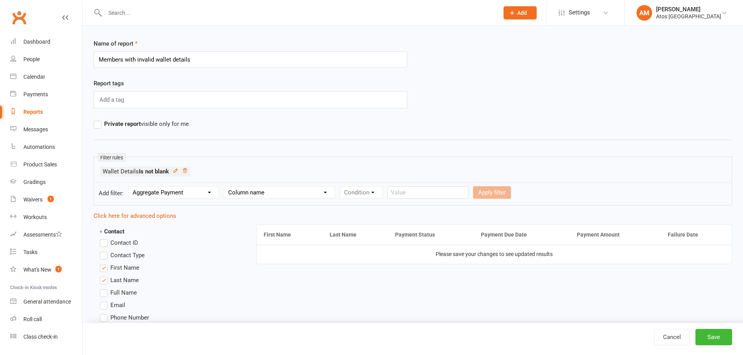
scroll to position [13, 0]
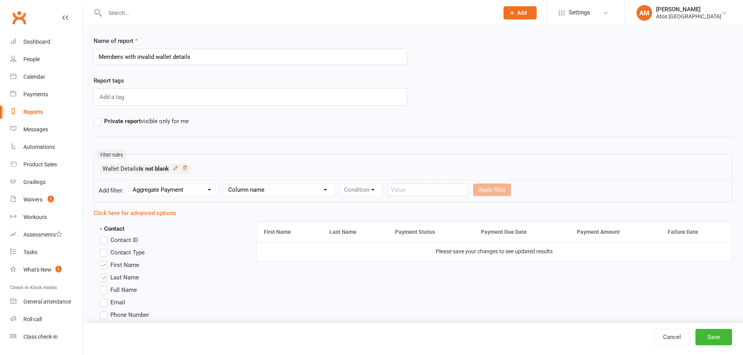
click at [290, 186] on select "Column name Active Memberships (Names) Active Memberships (Count) Active Trial …" at bounding box center [279, 190] width 110 height 12
select select "10"
click at [226, 184] on select "Column name Active Memberships (Names) Active Memberships (Count) Active Trial …" at bounding box center [279, 190] width 110 height 12
click at [375, 186] on select "Condition Is Is not Less than Greater than Less than or equal to Greater than o…" at bounding box center [379, 190] width 79 height 12
select select "5"
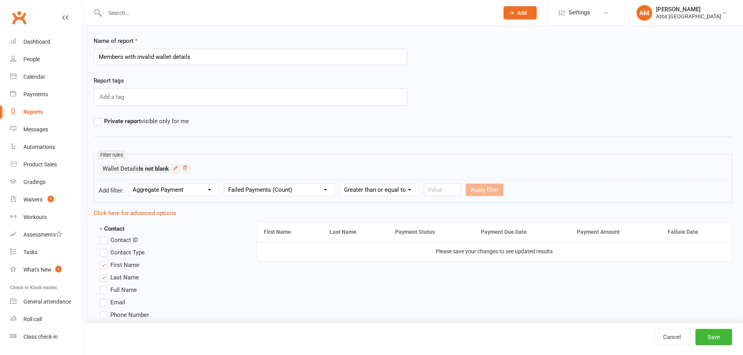
click at [342, 184] on select "Condition Is Is not Less than Greater than Less than or equal to Greater than o…" at bounding box center [379, 190] width 79 height 12
click at [439, 194] on input "number" at bounding box center [442, 190] width 37 height 12
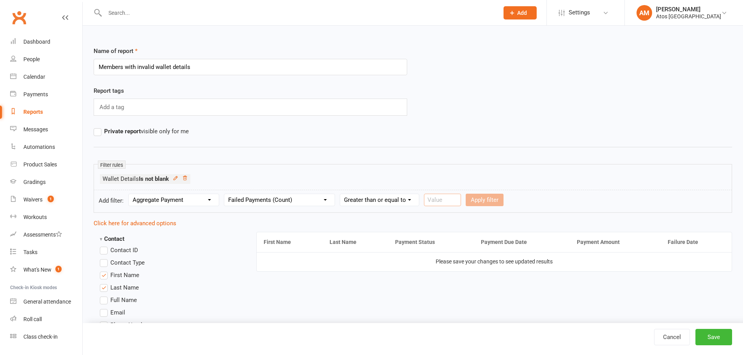
scroll to position [0, 0]
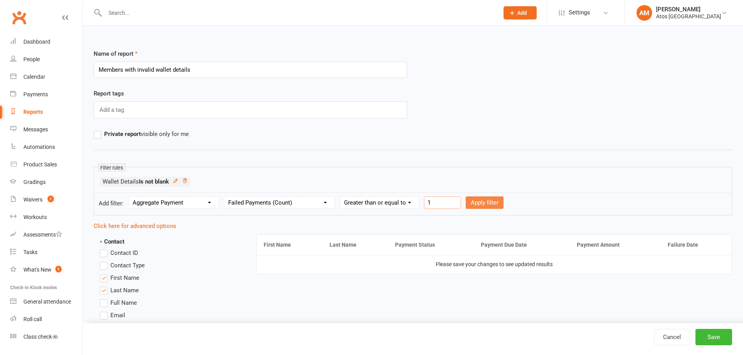
type input "1"
click at [486, 202] on button "Apply filter" at bounding box center [485, 203] width 38 height 12
select select
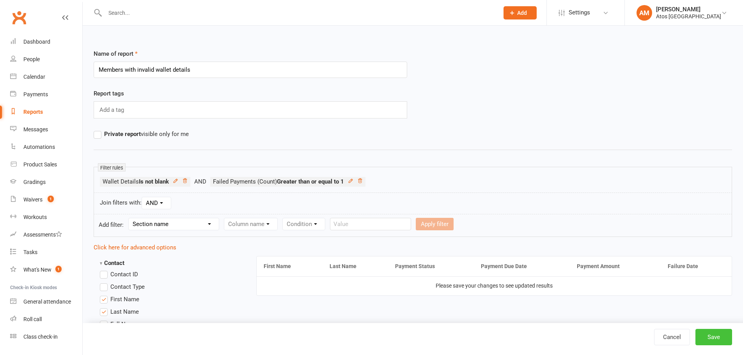
click at [701, 334] on button "Save" at bounding box center [714, 337] width 37 height 16
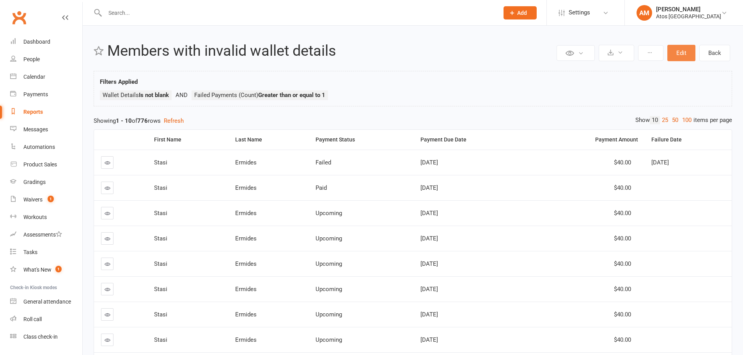
click at [682, 53] on button "Edit" at bounding box center [682, 53] width 28 height 16
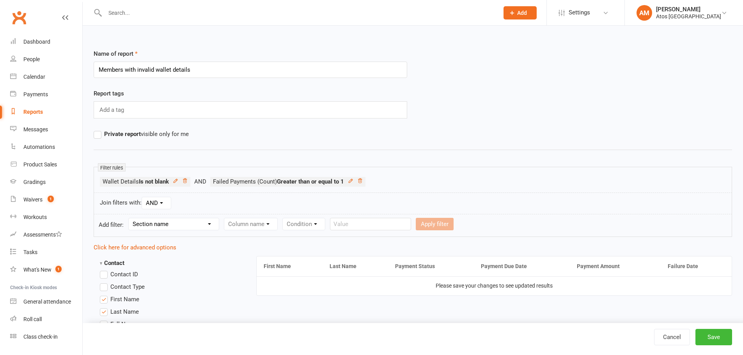
click at [189, 227] on select "Section name Contact Attendance Aggregate Payment Booking Waitlist Attendees Ca…" at bounding box center [174, 224] width 90 height 12
select select "12"
click at [130, 218] on select "Section name Contact Attendance Aggregate Payment Booking Waitlist Attendees Ca…" at bounding box center [174, 224] width 90 height 12
click at [267, 224] on select "Column name Payment Status Payment Due Date Payment Amount Payment Amount (afte…" at bounding box center [282, 224] width 116 height 12
select select "0"
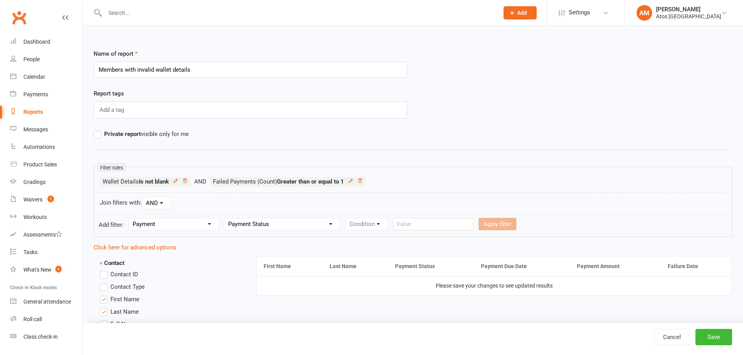
click at [226, 218] on select "Column name Payment Status Payment Due Date Payment Amount Payment Amount (afte…" at bounding box center [282, 224] width 116 height 12
click at [380, 223] on select "Condition Equals Does not equal Contains Does not contain Is blank or does not …" at bounding box center [391, 224] width 90 height 12
select select "0"
click at [347, 218] on select "Condition Equals Does not equal Contains Does not contain Is blank or does not …" at bounding box center [391, 224] width 90 height 12
click at [476, 227] on select "Value Upcoming Paid Failed Skipped Pending Process manually Submitted" at bounding box center [472, 224] width 63 height 12
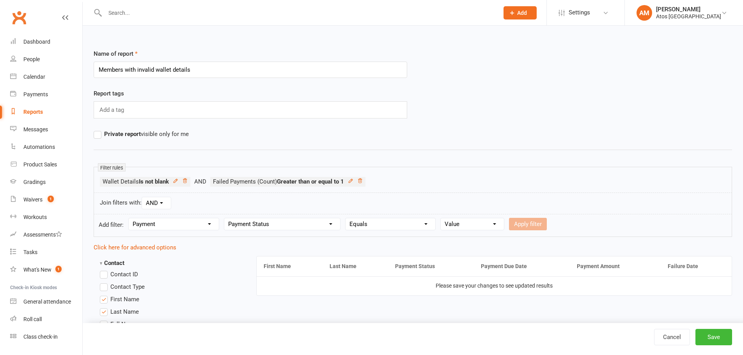
click at [481, 230] on div "Value Upcoming Paid Failed Skipped Pending Process manually Submitted" at bounding box center [473, 224] width 64 height 12
click at [487, 226] on select "Value Upcoming Paid Failed Skipped Pending Process manually Submitted" at bounding box center [472, 224] width 63 height 12
select select "2"
click at [442, 218] on select "Value Upcoming Paid Failed Skipped Pending Process manually Submitted" at bounding box center [472, 224] width 63 height 12
click at [533, 224] on button "Apply filter" at bounding box center [528, 224] width 38 height 12
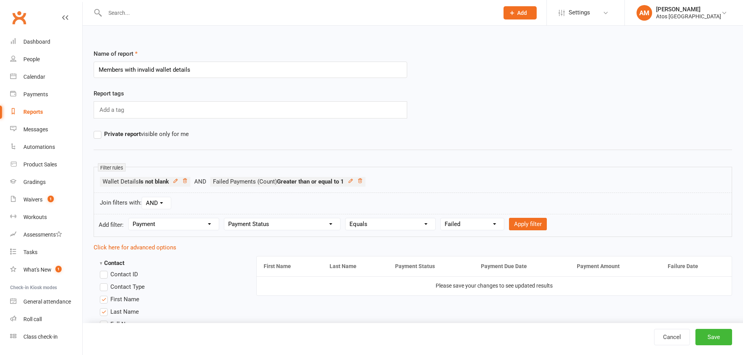
select select
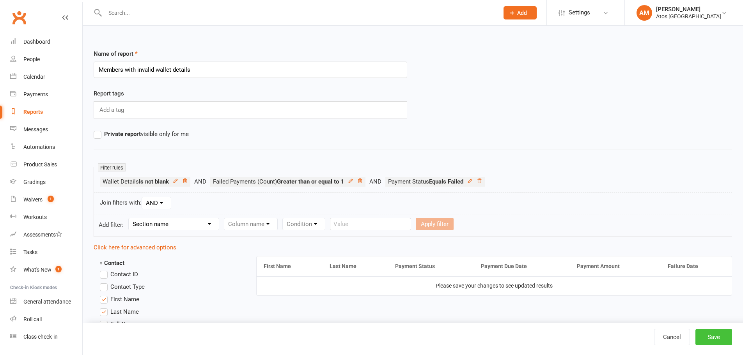
click at [704, 336] on button "Save" at bounding box center [714, 337] width 37 height 16
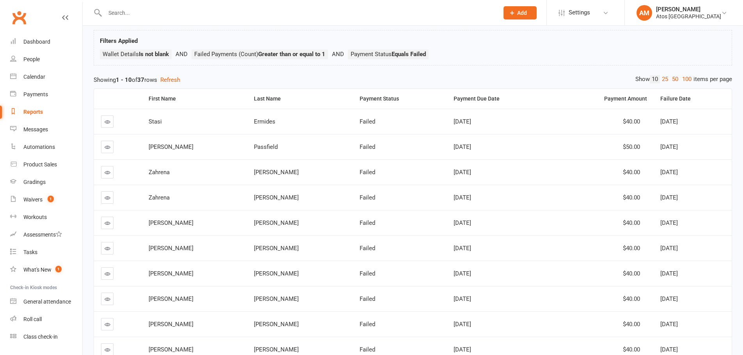
scroll to position [19, 0]
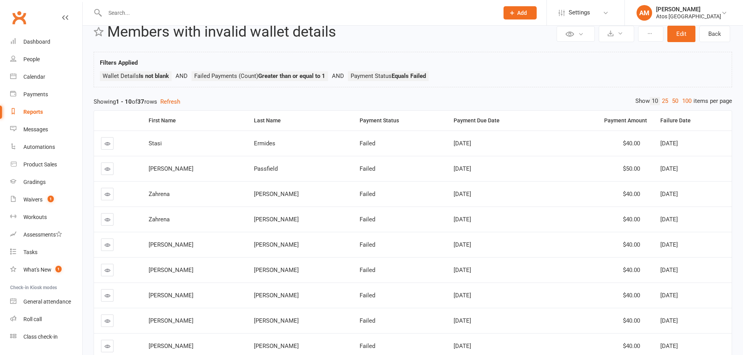
click at [108, 222] on icon at bounding box center [108, 220] width 6 height 6
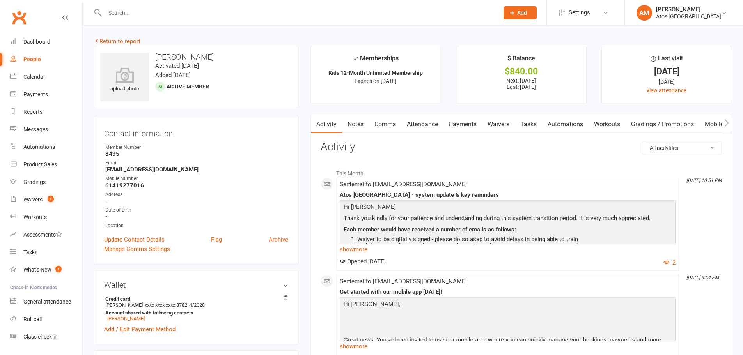
click at [471, 125] on link "Payments" at bounding box center [463, 124] width 39 height 18
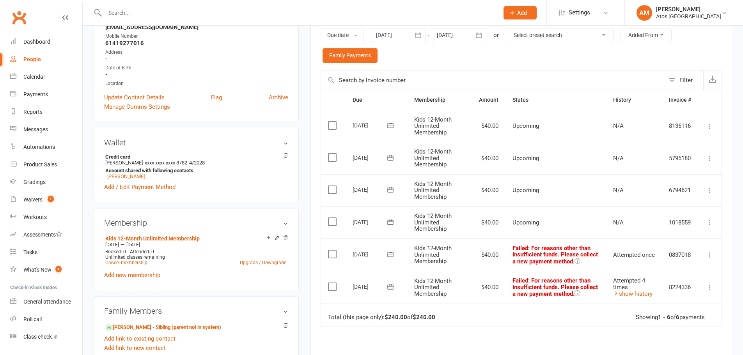
scroll to position [156, 0]
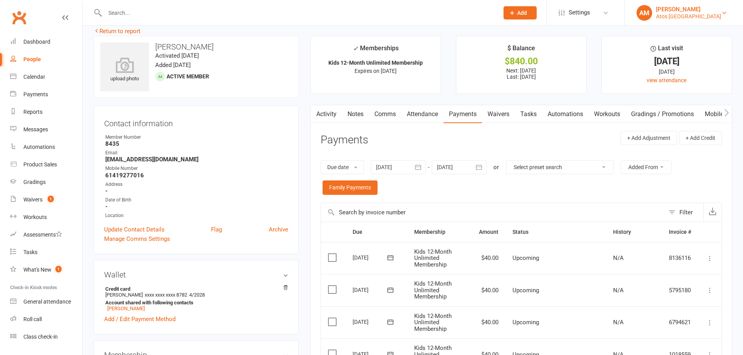
click at [660, 14] on div "Atos Brisbane" at bounding box center [688, 16] width 65 height 7
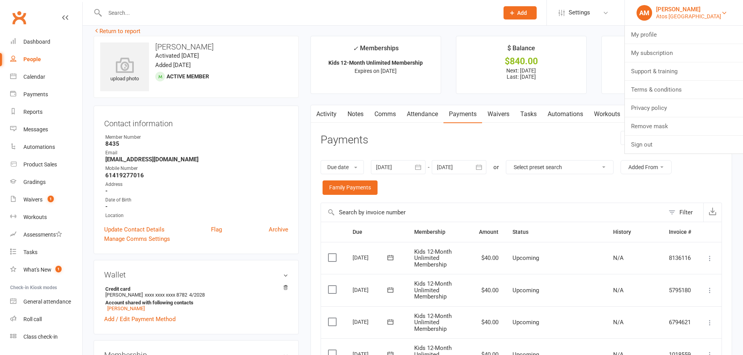
scroll to position [13, 0]
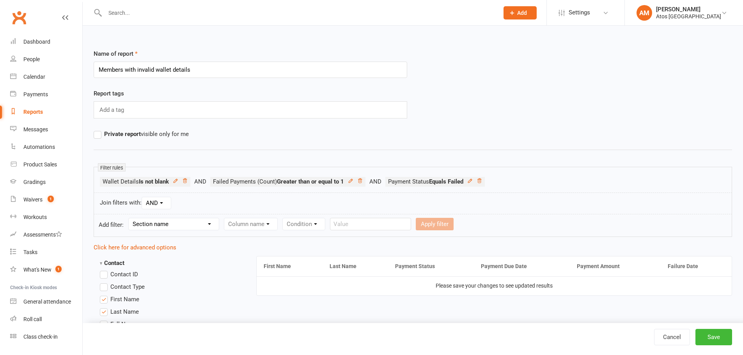
click at [39, 110] on div "Reports" at bounding box center [33, 112] width 20 height 6
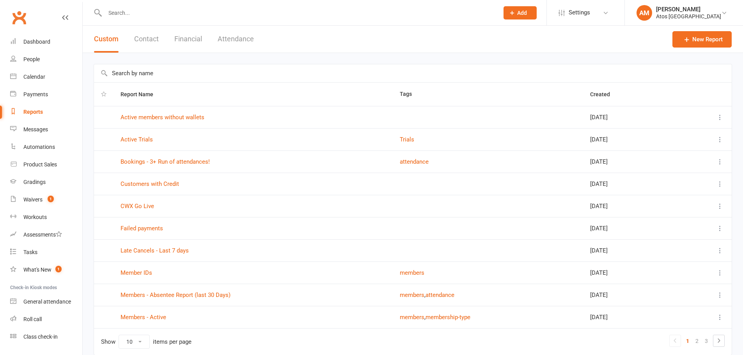
click at [153, 71] on input "text" at bounding box center [413, 73] width 638 height 18
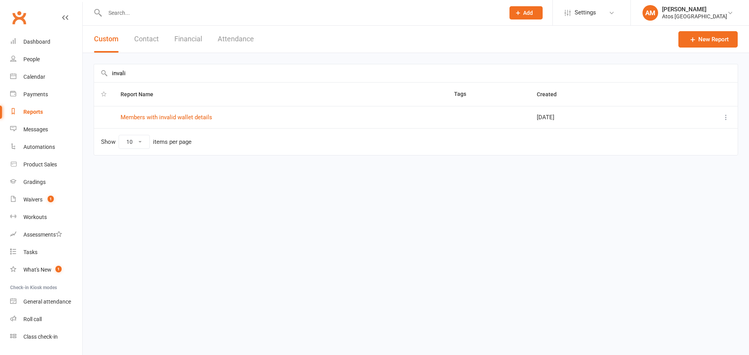
type input "invali"
click at [724, 118] on icon at bounding box center [726, 118] width 8 height 8
click at [676, 166] on link "Remove" at bounding box center [691, 164] width 77 height 16
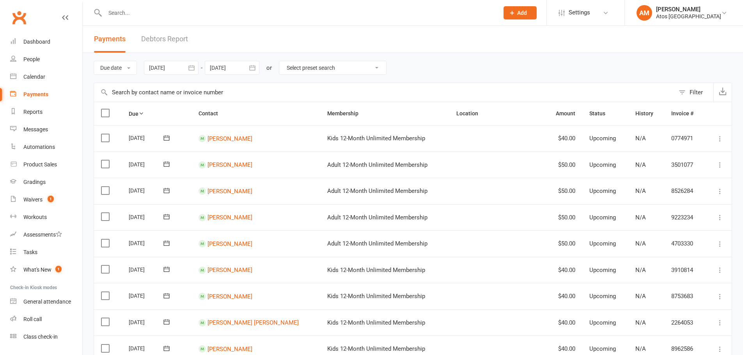
click at [684, 88] on button "Filter" at bounding box center [694, 92] width 39 height 19
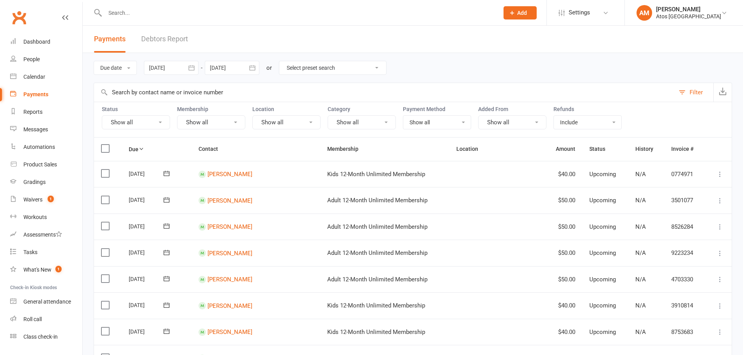
click at [137, 130] on div "Status Show all Membership Show all Location Show all Category Show all Payment…" at bounding box center [413, 120] width 639 height 36
click at [144, 126] on button "Show all" at bounding box center [136, 122] width 68 height 14
click at [128, 201] on link "Failed" at bounding box center [145, 203] width 86 height 16
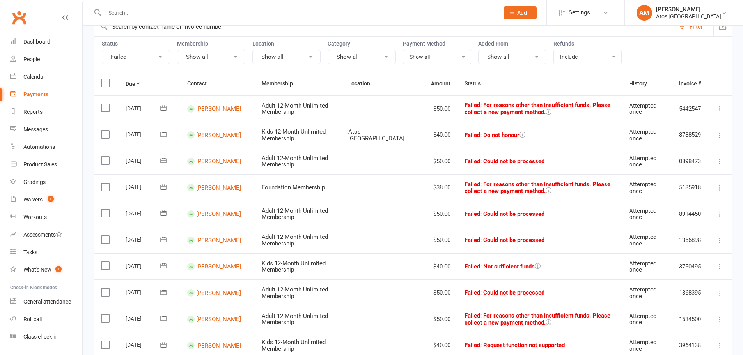
scroll to position [78, 0]
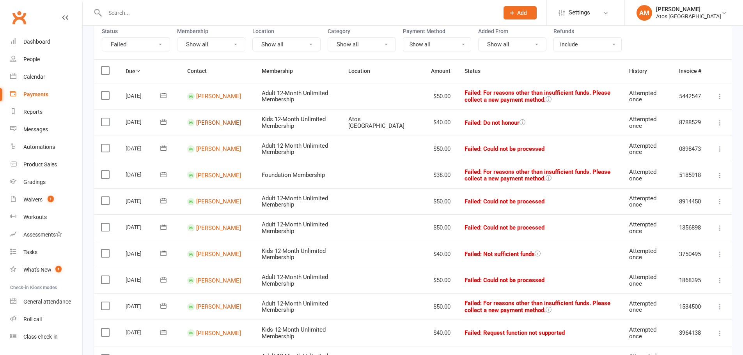
click at [212, 119] on link "[PERSON_NAME]" at bounding box center [218, 122] width 45 height 7
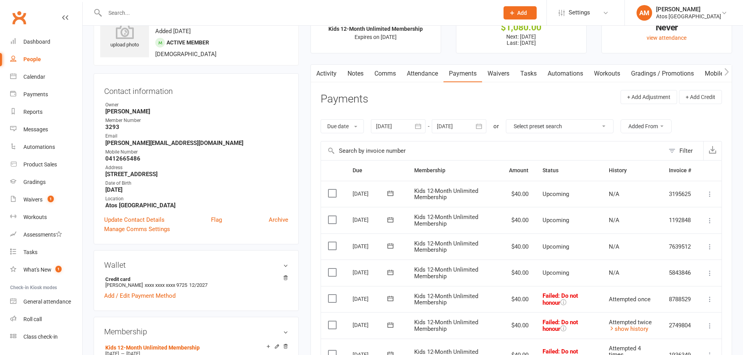
scroll to position [156, 0]
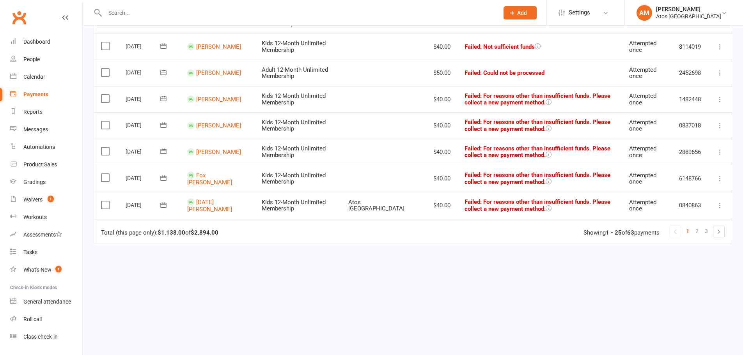
scroll to position [603, 0]
click at [708, 229] on span "3" at bounding box center [706, 230] width 3 height 11
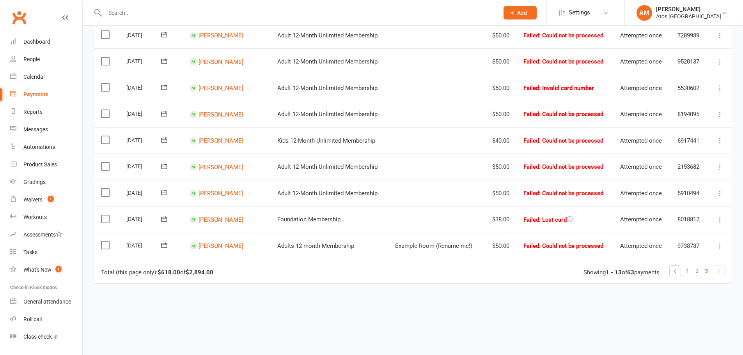
scroll to position [273, 0]
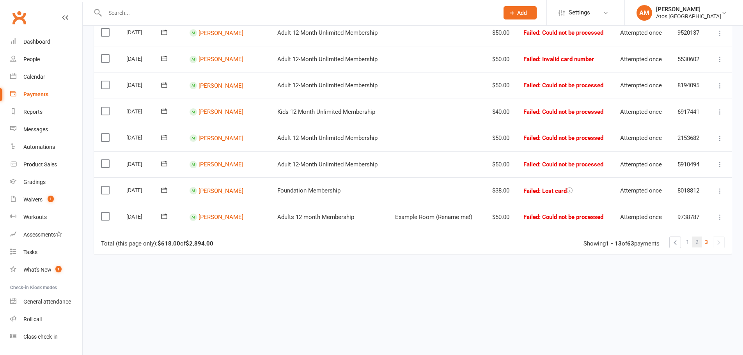
click at [699, 242] on link "2" at bounding box center [697, 242] width 9 height 11
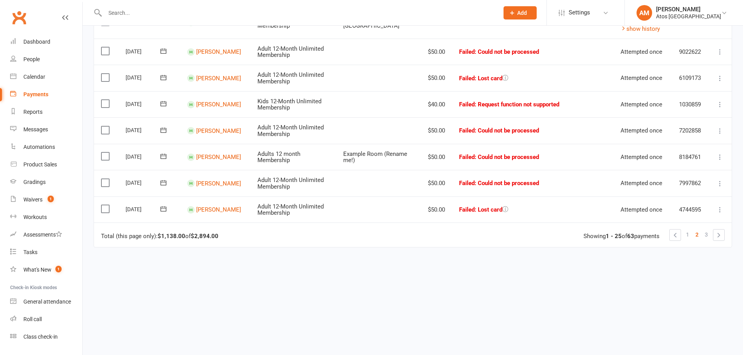
scroll to position [645, 0]
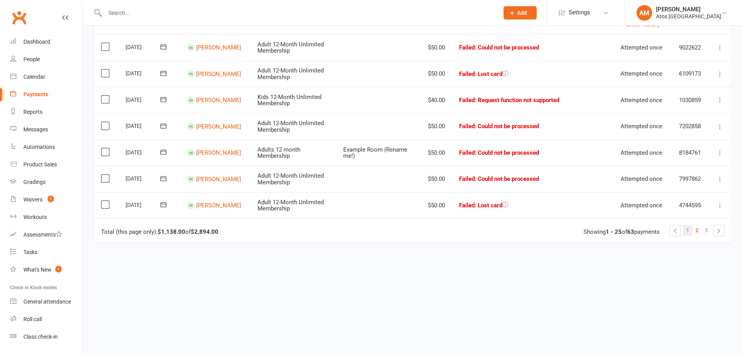
click at [690, 233] on link "1" at bounding box center [687, 230] width 9 height 11
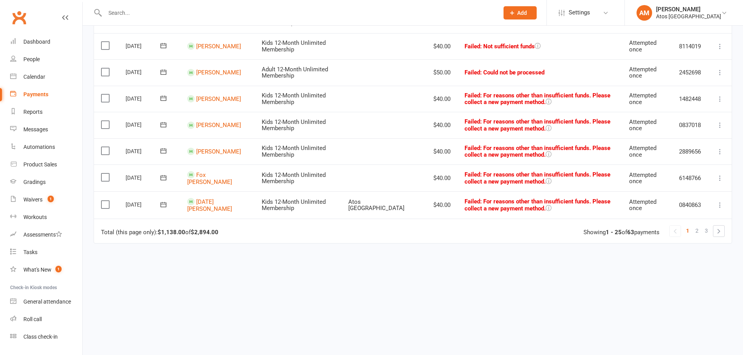
scroll to position [603, 0]
click at [671, 15] on div "Atos [GEOGRAPHIC_DATA]" at bounding box center [688, 16] width 65 height 7
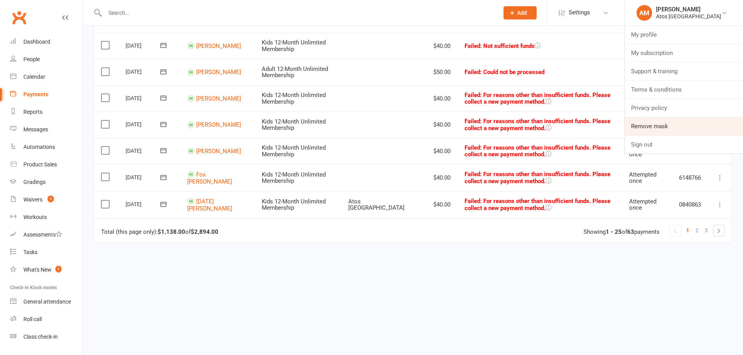
click at [672, 128] on link "Remove mask" at bounding box center [684, 126] width 118 height 18
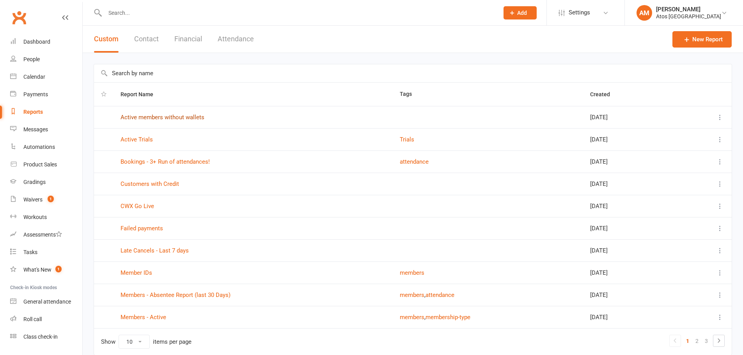
click at [190, 119] on link "Active members without wallets" at bounding box center [163, 117] width 84 height 7
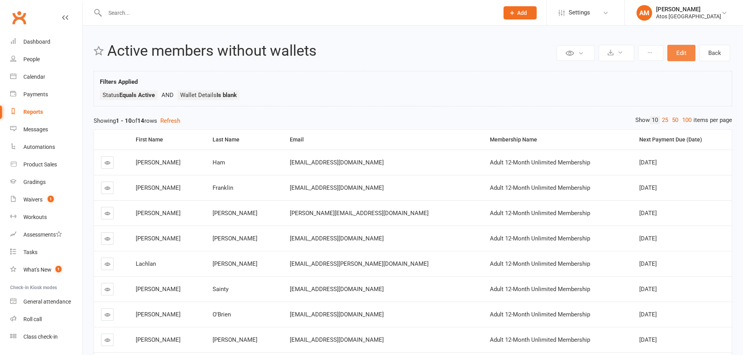
click at [675, 53] on button "Edit" at bounding box center [682, 53] width 28 height 16
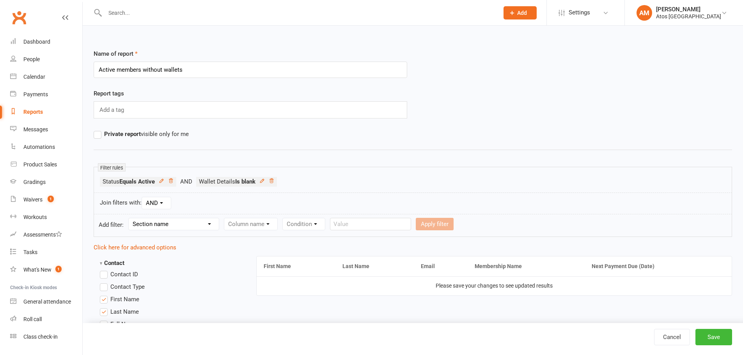
click at [161, 225] on select "Section name Contact Attendance Aggregate Payment Booking Waitlist Attendees Ca…" at bounding box center [174, 224] width 90 height 12
select select "0"
click at [130, 218] on select "Section name Contact Attendance Aggregate Payment Booking Waitlist Attendees Ca…" at bounding box center [174, 224] width 90 height 12
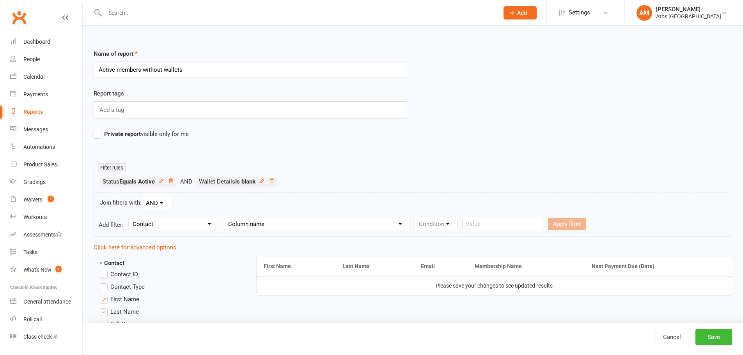
click at [256, 229] on select "Column name Contact Type First Name Last Name Full Name Email Phone Number Addr…" at bounding box center [316, 224] width 185 height 12
select select "3"
click at [226, 218] on select "Column name Contact Type First Name Last Name Full Name Email Phone Number Addr…" at bounding box center [316, 224] width 185 height 12
click at [456, 227] on select "Condition Equals Does not equal Contains Does not contain Is blank or does not …" at bounding box center [460, 224] width 90 height 12
click at [473, 220] on select "Condition Equals Does not equal Contains Does not contain Is blank or does not …" at bounding box center [460, 224] width 90 height 12
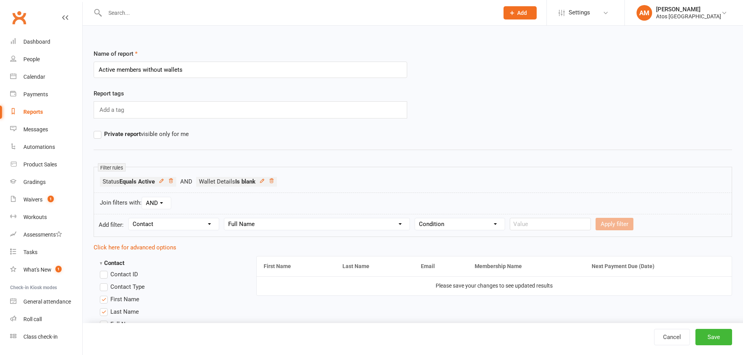
select select "1"
click at [416, 218] on select "Condition Equals Does not equal Contains Does not contain Is blank or does not …" at bounding box center [460, 224] width 90 height 12
click at [531, 226] on input "text" at bounding box center [550, 224] width 81 height 12
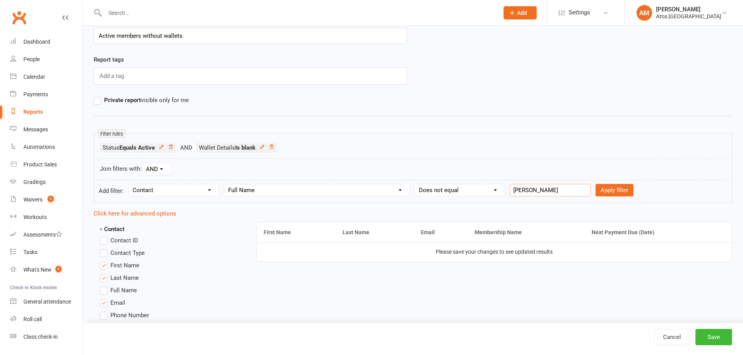
scroll to position [39, 0]
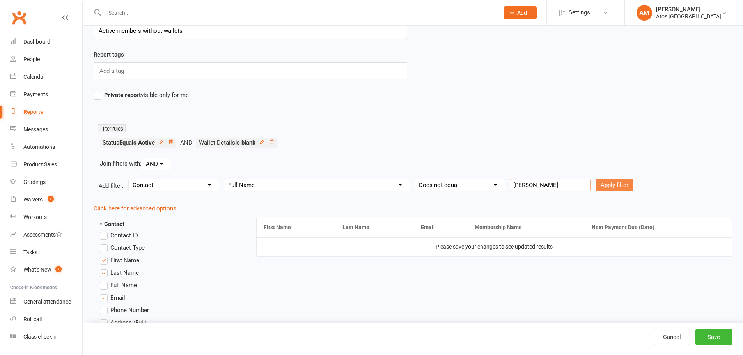
type input "Mary Mota"
click at [610, 187] on button "Apply filter" at bounding box center [615, 185] width 38 height 12
select select
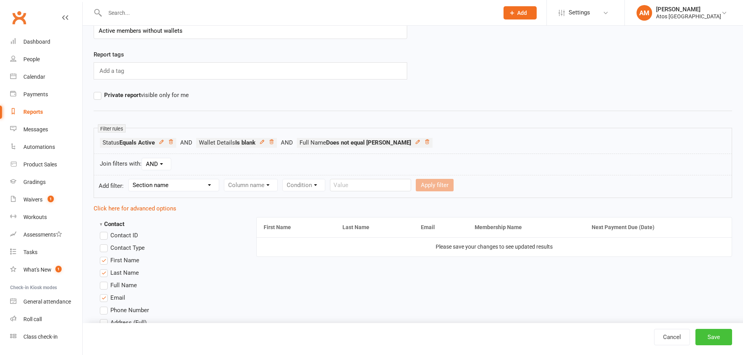
click at [716, 339] on button "Save" at bounding box center [714, 337] width 37 height 16
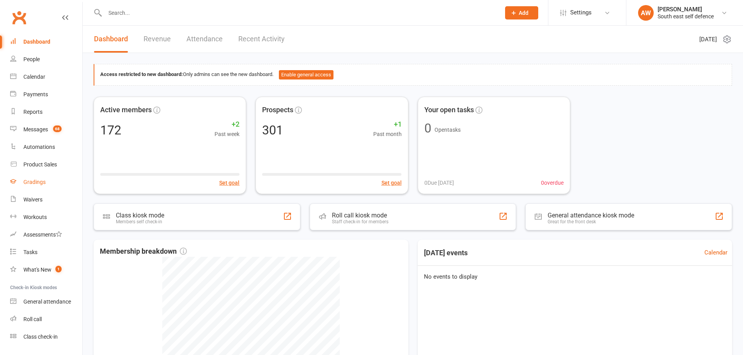
click at [44, 183] on div "Gradings" at bounding box center [34, 182] width 22 height 6
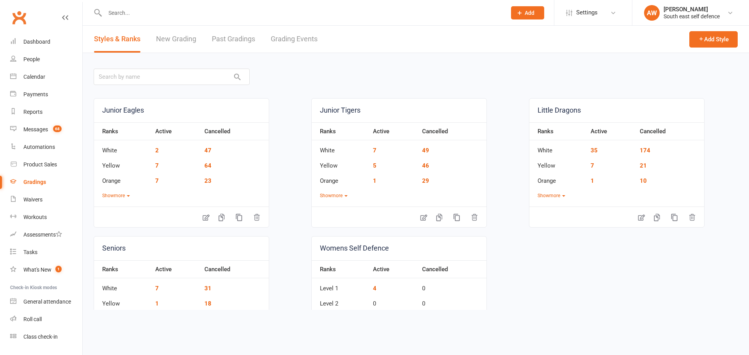
click at [170, 30] on link "New Grading" at bounding box center [176, 39] width 40 height 27
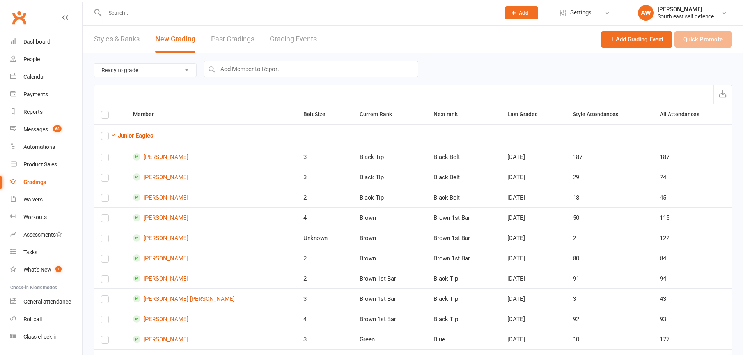
click at [281, 34] on link "Grading Events" at bounding box center [293, 39] width 47 height 27
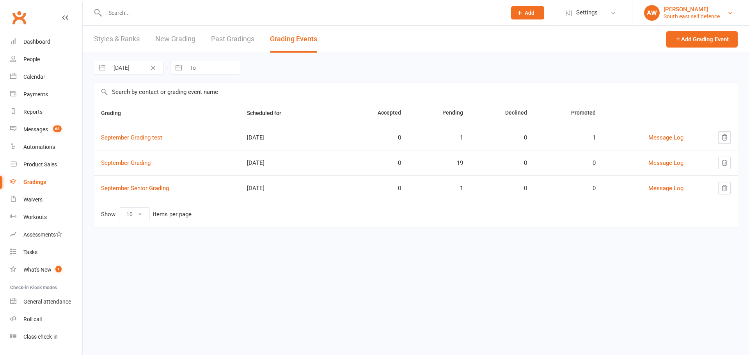
click at [684, 6] on div "[PERSON_NAME]" at bounding box center [692, 9] width 56 height 7
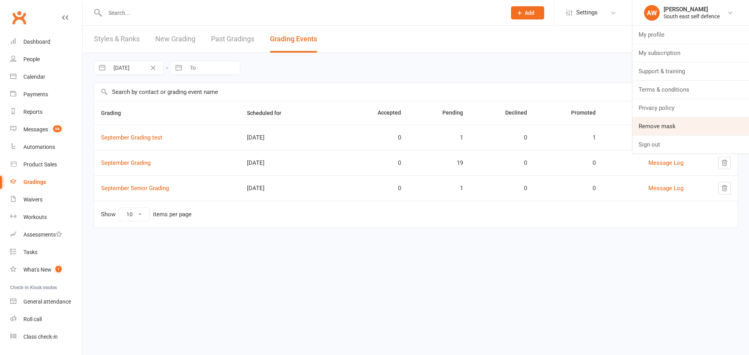
click at [661, 125] on link "Remove mask" at bounding box center [690, 126] width 117 height 18
